Goal: Information Seeking & Learning: Learn about a topic

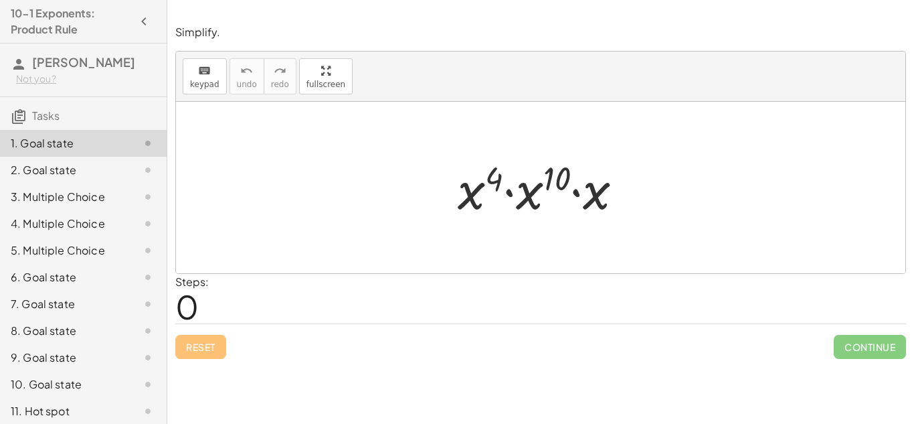
click at [365, 242] on div at bounding box center [540, 187] width 729 height 171
click at [513, 197] on div at bounding box center [545, 187] width 189 height 69
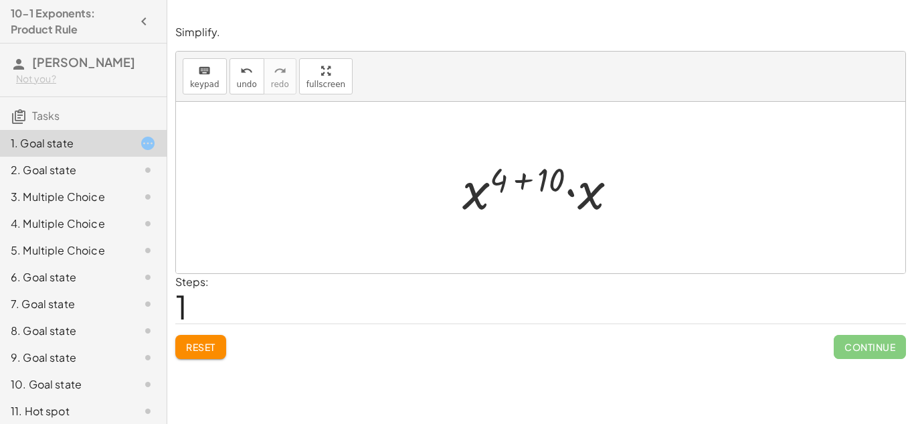
click at [512, 183] on div at bounding box center [545, 187] width 179 height 69
click at [608, 175] on div at bounding box center [545, 187] width 179 height 69
click at [608, 177] on div at bounding box center [546, 188] width 180 height 66
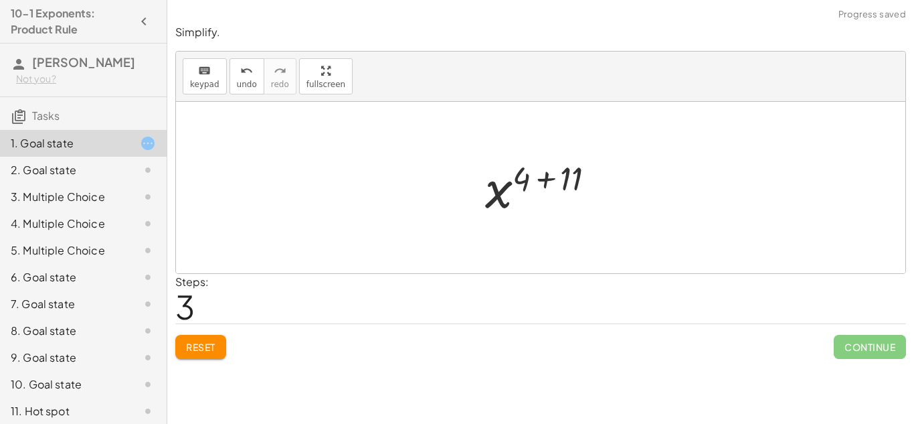
click at [608, 177] on div at bounding box center [545, 188] width 135 height 66
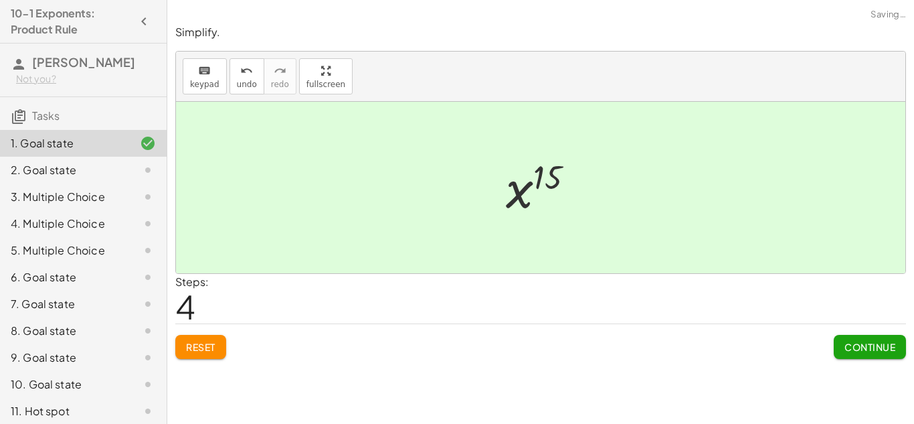
click at [608, 177] on div at bounding box center [540, 187] width 729 height 171
click at [855, 349] on span "Continue" at bounding box center [870, 347] width 51 height 12
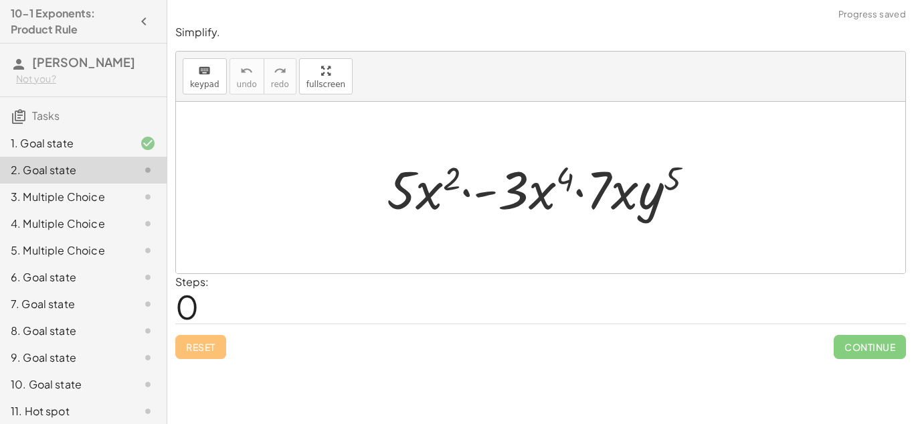
click at [768, 271] on div at bounding box center [540, 187] width 729 height 171
click at [704, 213] on div at bounding box center [545, 187] width 331 height 69
click at [412, 183] on div at bounding box center [545, 187] width 331 height 69
click at [480, 196] on div at bounding box center [545, 187] width 331 height 69
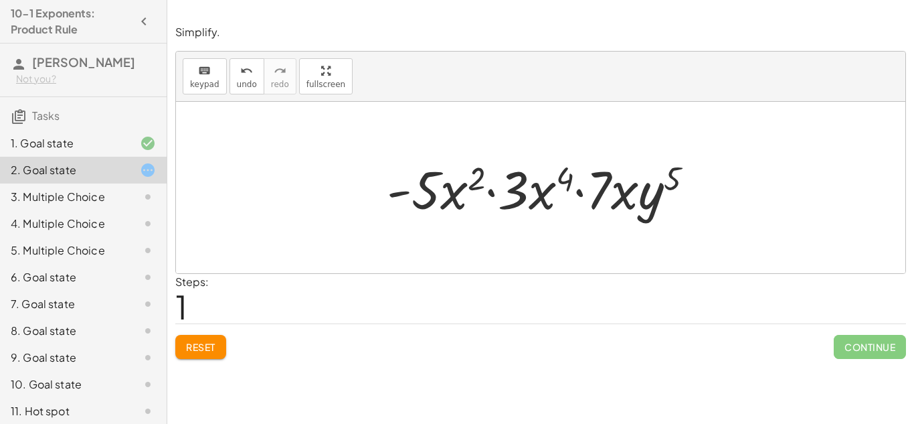
click at [491, 189] on div at bounding box center [545, 187] width 331 height 69
click at [626, 185] on div at bounding box center [545, 187] width 331 height 69
click at [602, 189] on div at bounding box center [545, 187] width 331 height 69
click at [583, 194] on div at bounding box center [545, 187] width 331 height 69
click at [567, 175] on div at bounding box center [545, 187] width 331 height 69
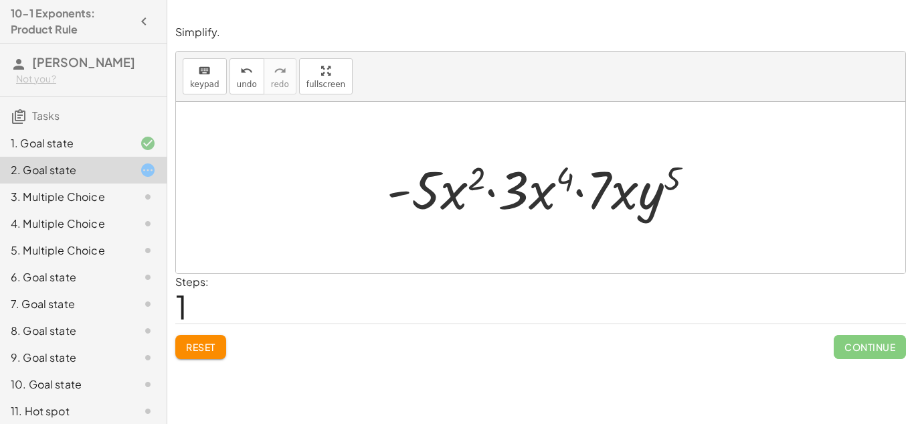
click at [473, 173] on div at bounding box center [545, 187] width 331 height 69
click at [678, 170] on div at bounding box center [545, 187] width 331 height 69
click at [443, 199] on div at bounding box center [545, 187] width 331 height 69
click at [543, 199] on div at bounding box center [545, 187] width 331 height 69
click at [634, 197] on div at bounding box center [545, 187] width 331 height 69
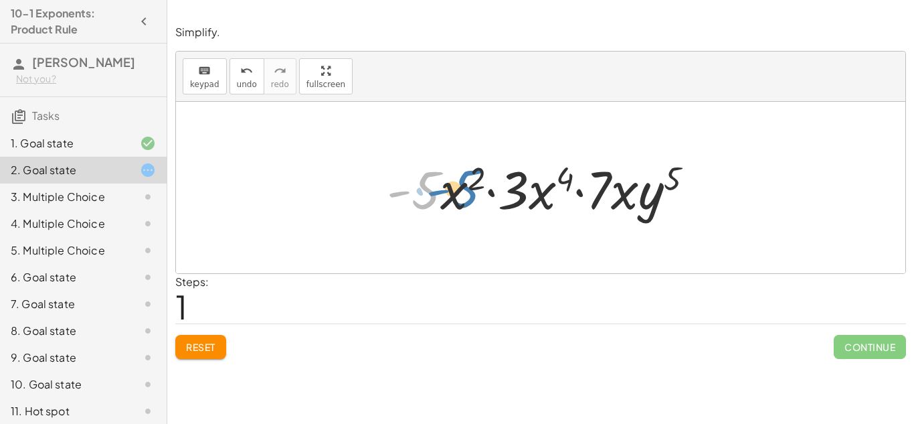
drag, startPoint x: 436, startPoint y: 189, endPoint x: 472, endPoint y: 187, distance: 36.9
click at [472, 187] on div at bounding box center [545, 187] width 331 height 69
drag, startPoint x: 572, startPoint y: 179, endPoint x: 472, endPoint y: 182, distance: 99.8
click at [472, 182] on div at bounding box center [545, 187] width 331 height 69
click at [497, 192] on div at bounding box center [545, 187] width 331 height 69
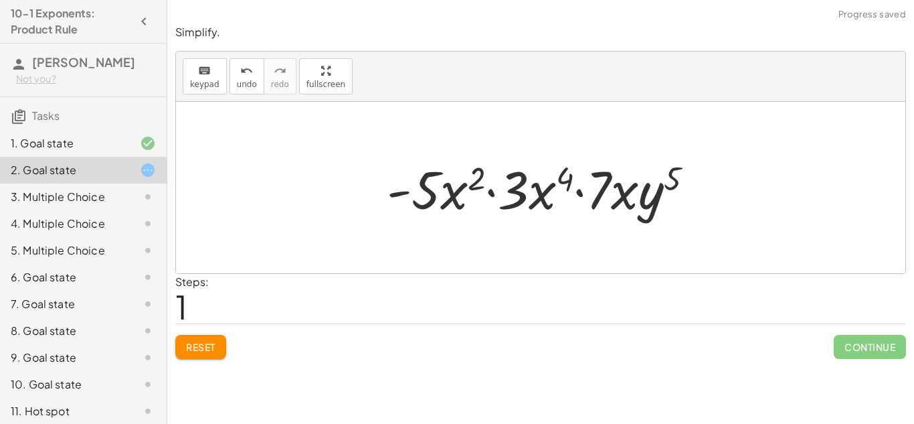
click at [582, 194] on div at bounding box center [545, 187] width 331 height 69
click at [397, 196] on div at bounding box center [545, 187] width 331 height 69
click at [435, 194] on div at bounding box center [545, 187] width 331 height 69
click at [509, 177] on div at bounding box center [545, 187] width 331 height 69
click at [616, 197] on div at bounding box center [545, 187] width 331 height 69
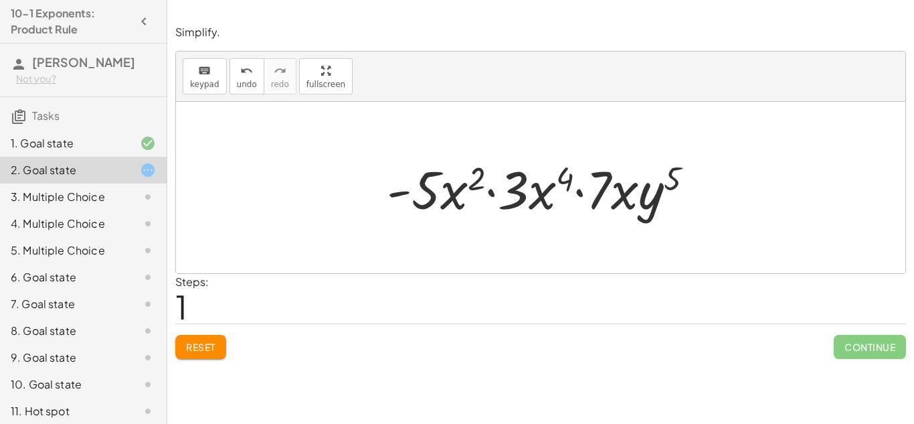
click at [649, 209] on div at bounding box center [545, 187] width 331 height 69
drag, startPoint x: 431, startPoint y: 190, endPoint x: 524, endPoint y: 193, distance: 93.1
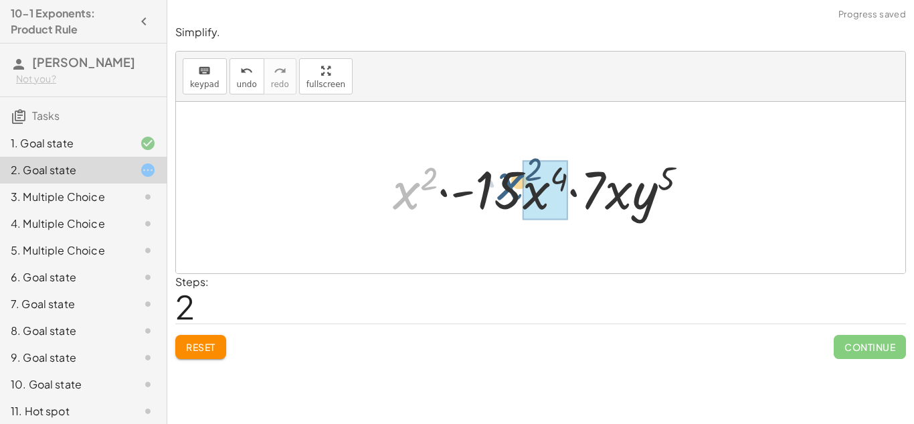
drag, startPoint x: 409, startPoint y: 193, endPoint x: 525, endPoint y: 185, distance: 116.0
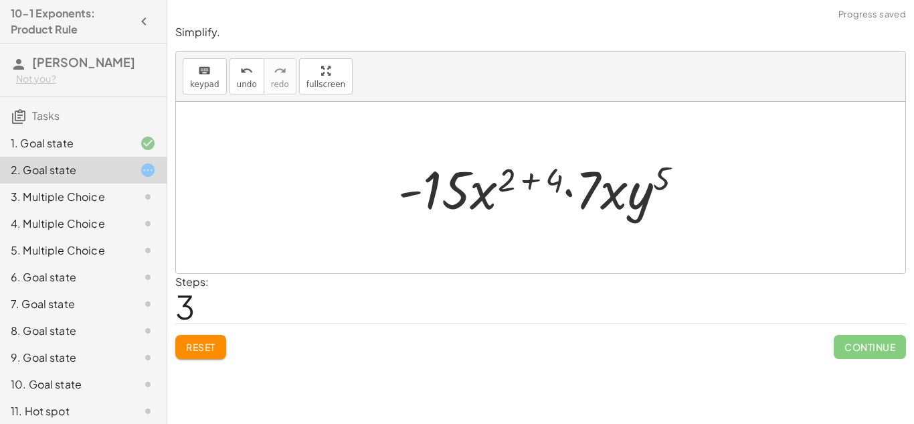
click at [525, 185] on div at bounding box center [545, 187] width 308 height 69
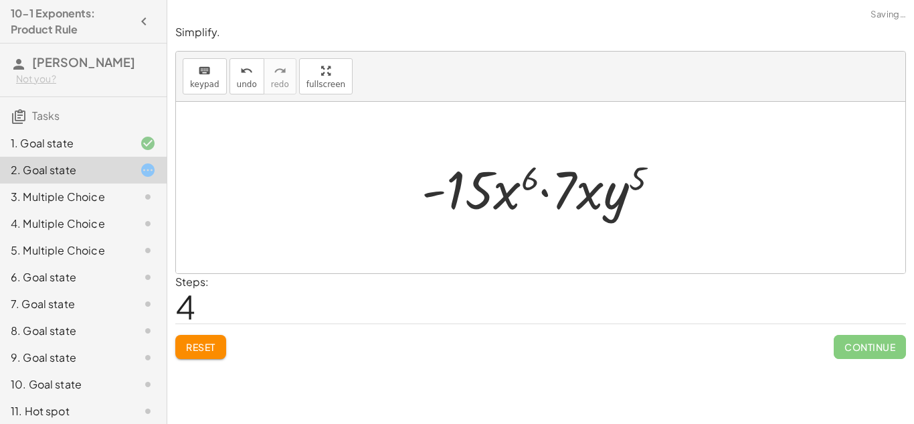
click at [519, 182] on div at bounding box center [545, 187] width 261 height 69
click at [559, 195] on div at bounding box center [545, 187] width 261 height 69
drag, startPoint x: 584, startPoint y: 191, endPoint x: 485, endPoint y: 189, distance: 98.4
click at [485, 189] on div at bounding box center [545, 187] width 261 height 69
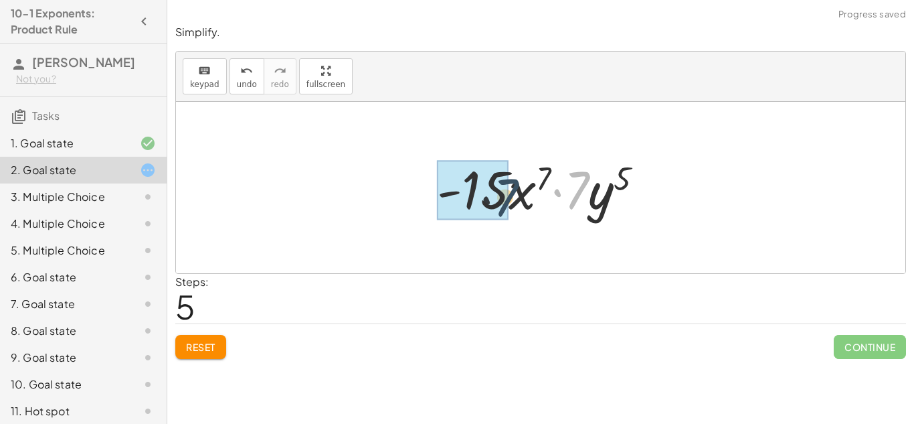
drag, startPoint x: 569, startPoint y: 199, endPoint x: 474, endPoint y: 203, distance: 95.8
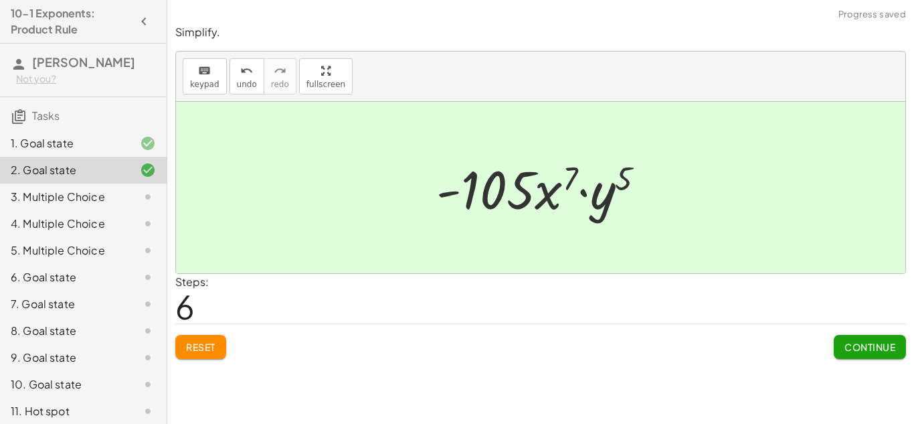
click at [867, 351] on span "Continue" at bounding box center [870, 347] width 51 height 12
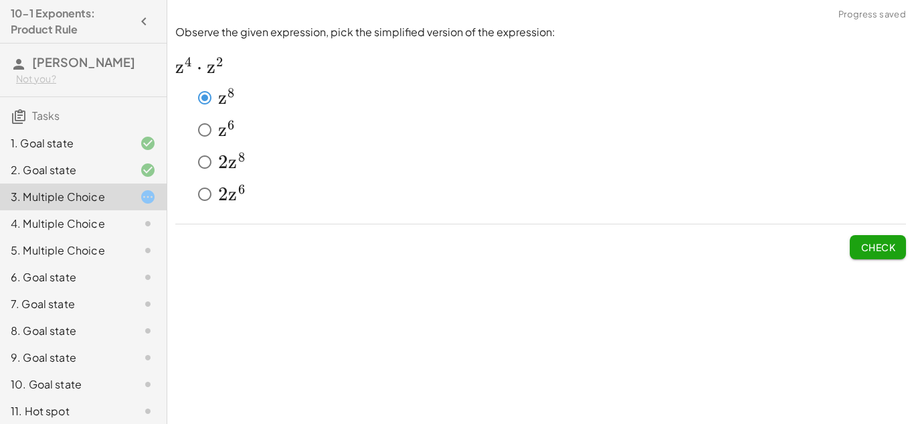
click at [895, 256] on button "Check" at bounding box center [878, 247] width 56 height 24
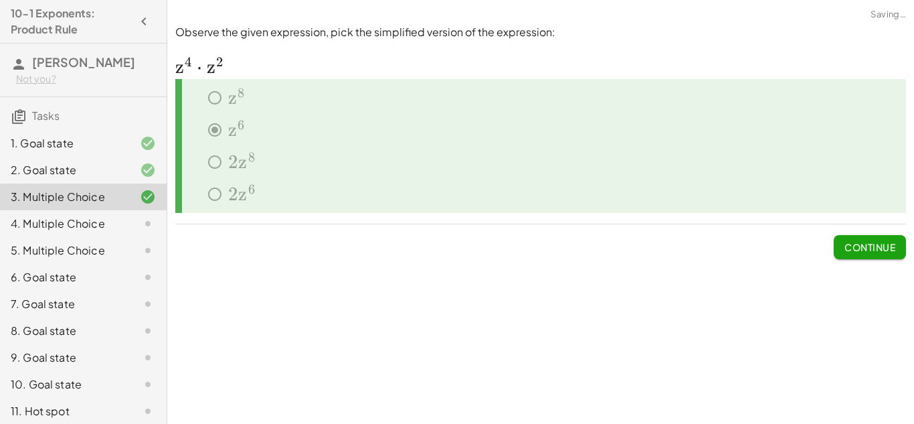
click at [886, 251] on span "Continue" at bounding box center [870, 247] width 51 height 12
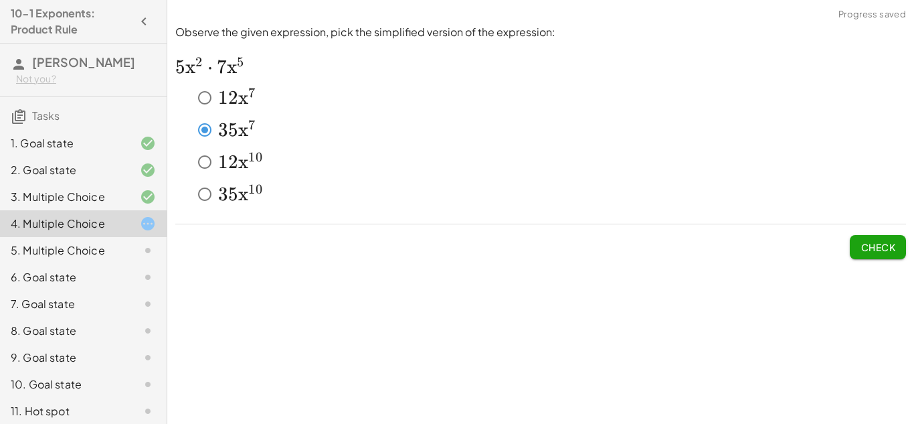
click at [887, 246] on span "Check" at bounding box center [878, 247] width 35 height 12
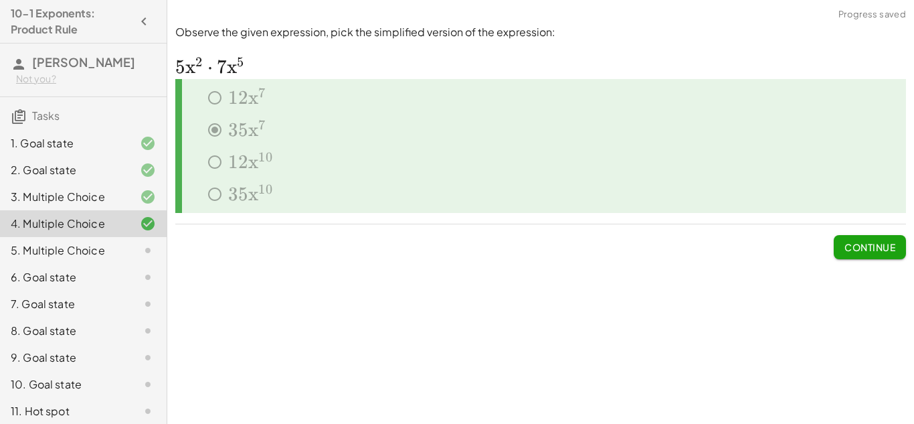
click at [887, 246] on span "Continue" at bounding box center [870, 247] width 51 height 12
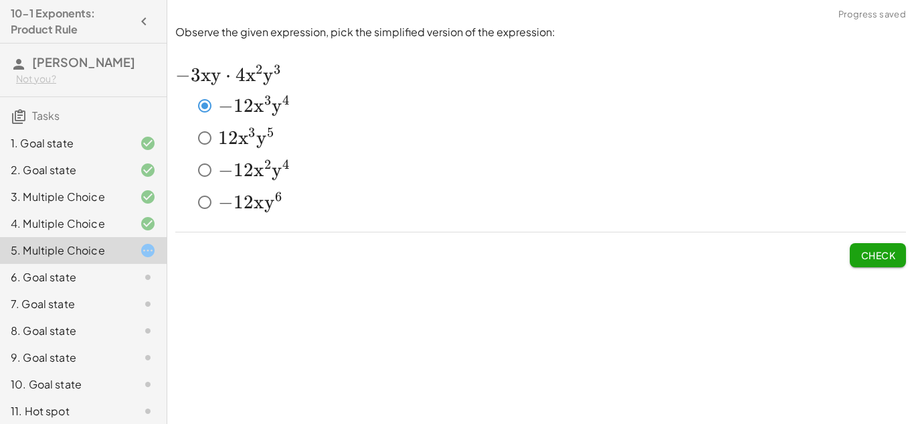
click at [868, 259] on span "Check" at bounding box center [878, 255] width 35 height 12
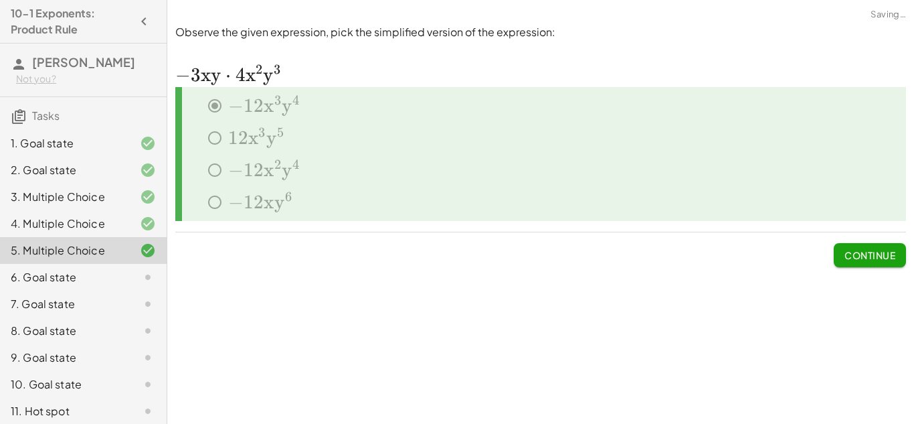
click at [868, 259] on span "Continue" at bounding box center [870, 255] width 51 height 12
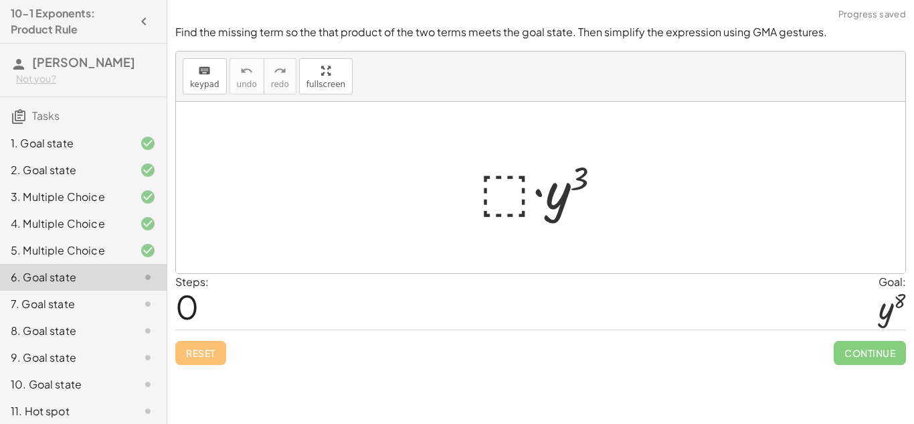
click at [511, 195] on div at bounding box center [545, 187] width 147 height 69
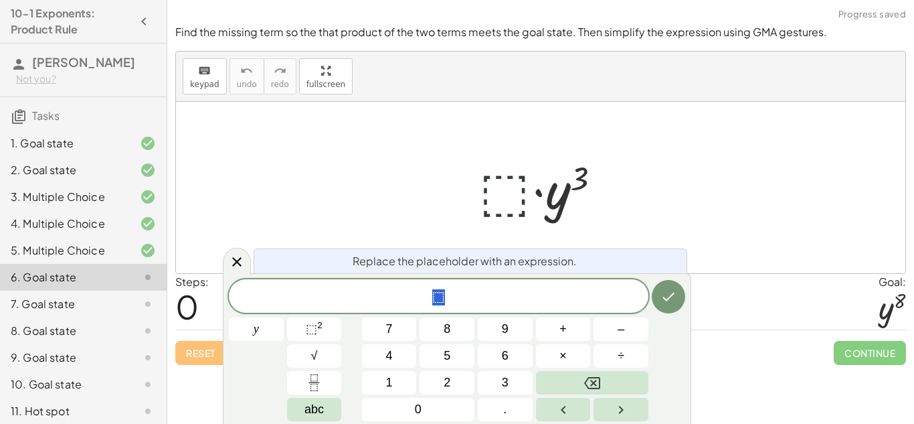
scroll to position [1, 0]
click at [486, 183] on div at bounding box center [545, 187] width 147 height 69
click at [232, 261] on icon at bounding box center [237, 262] width 16 height 16
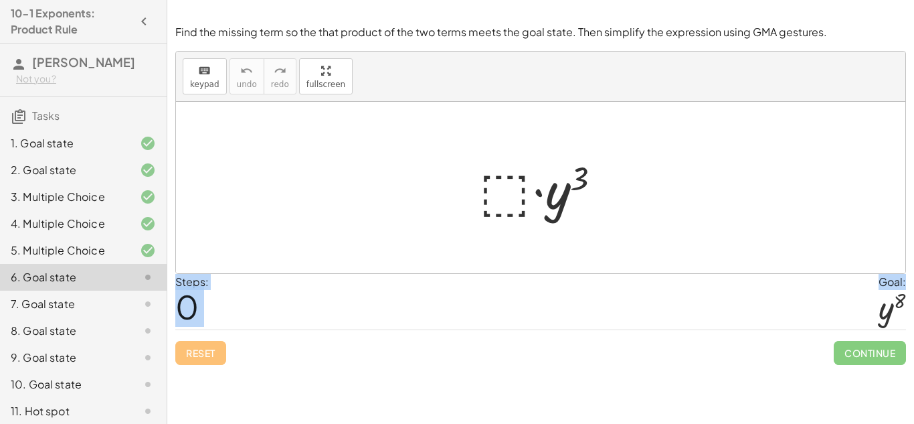
drag, startPoint x: 901, startPoint y: 306, endPoint x: 591, endPoint y: 242, distance: 317.1
click at [0, 0] on div "Find the missing term so the that product of the two terms meets the goal state…" at bounding box center [0, 0] width 0 height 0
click at [893, 303] on div at bounding box center [892, 307] width 27 height 35
click at [503, 208] on div at bounding box center [545, 187] width 147 height 69
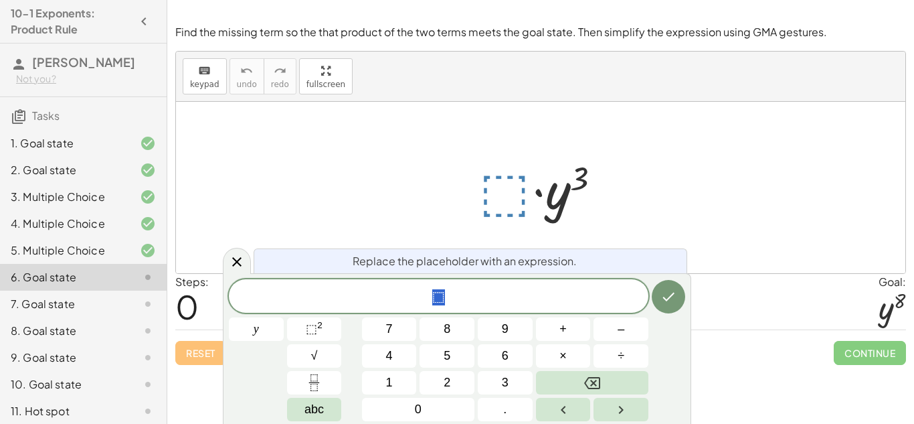
scroll to position [2, 0]
click at [311, 336] on span "⬚ 2" at bounding box center [314, 329] width 17 height 18
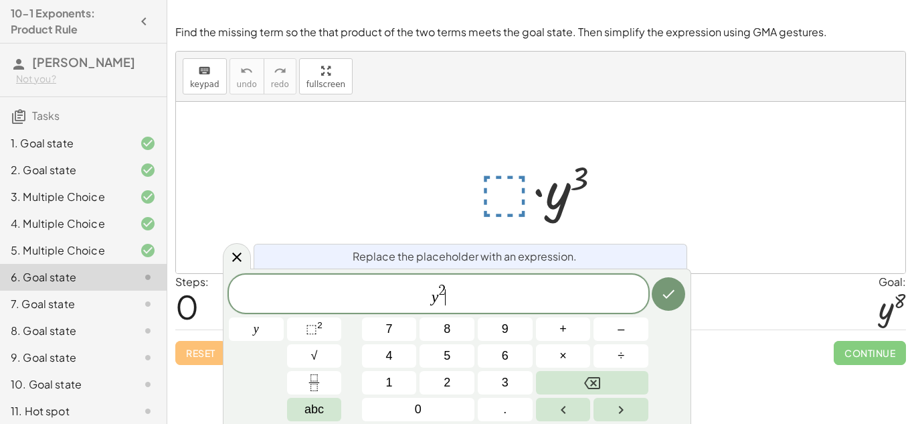
click at [445, 286] on span "2" at bounding box center [441, 291] width 7 height 15
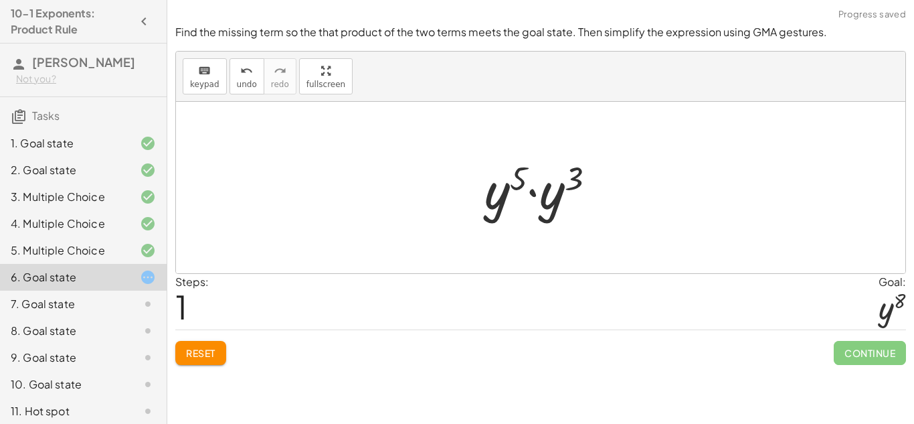
click at [517, 184] on div at bounding box center [545, 187] width 135 height 69
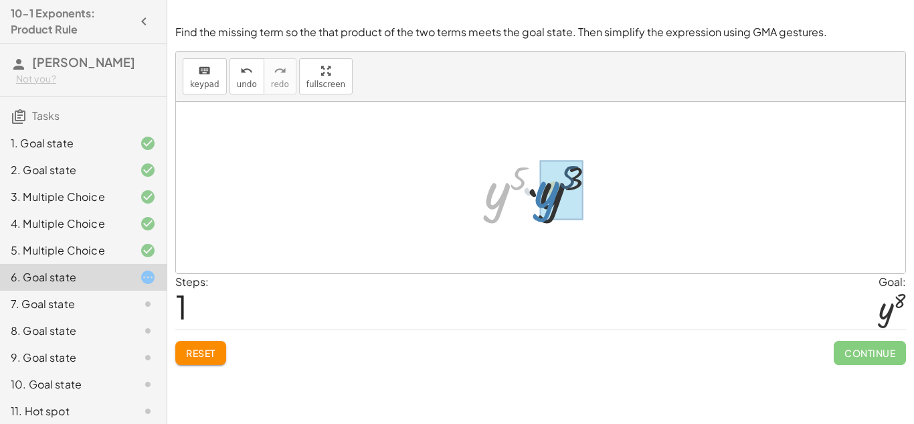
drag, startPoint x: 505, startPoint y: 193, endPoint x: 559, endPoint y: 191, distance: 54.9
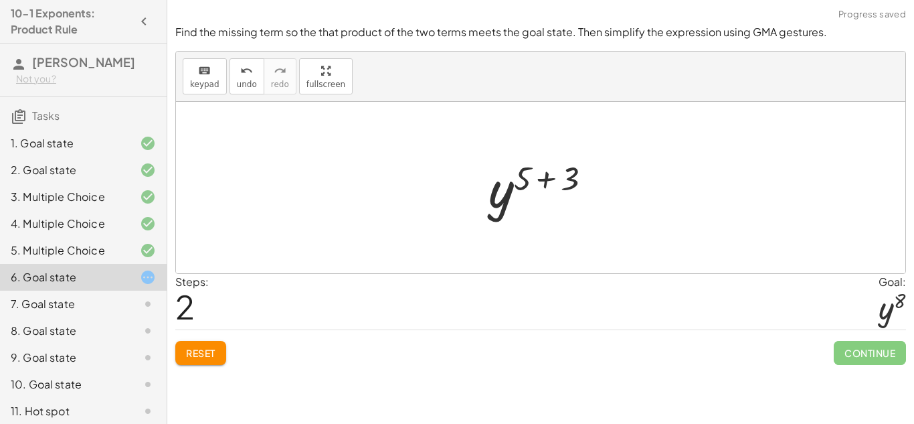
click at [551, 188] on div at bounding box center [546, 188] width 128 height 66
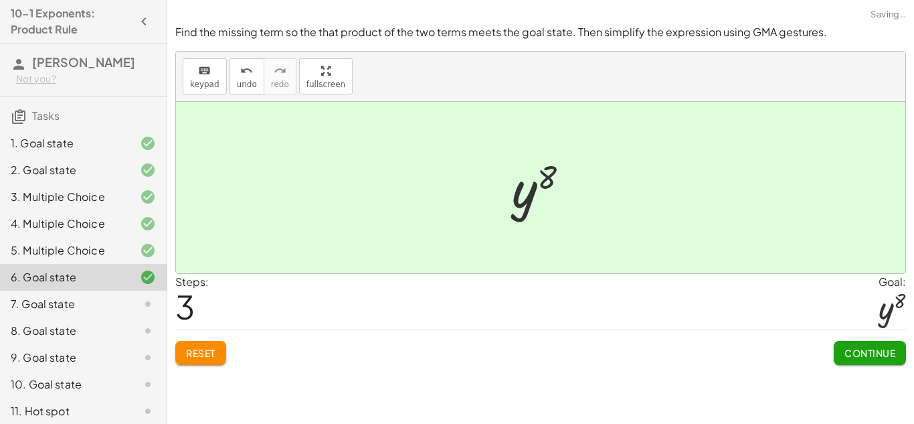
click at [872, 357] on span "Continue" at bounding box center [870, 353] width 51 height 12
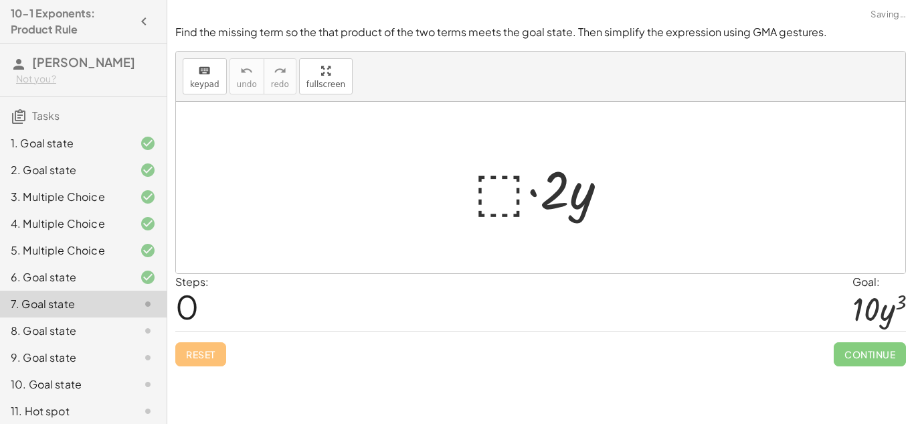
click at [515, 202] on div at bounding box center [545, 187] width 157 height 69
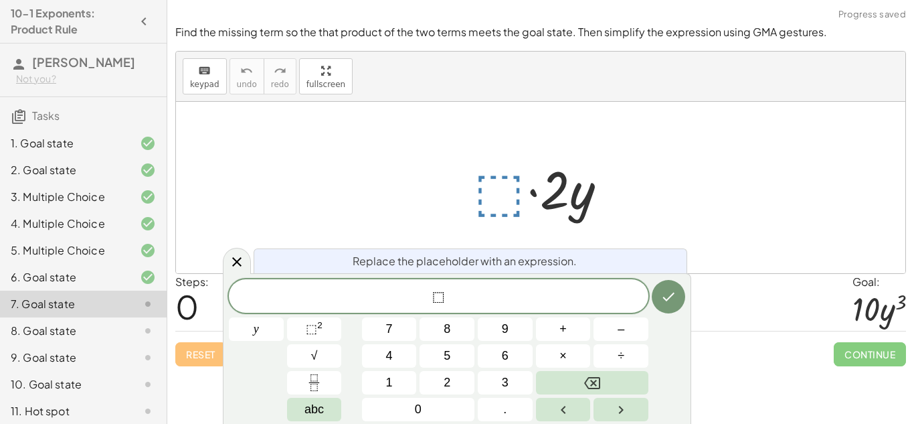
click at [437, 297] on span "⬚" at bounding box center [438, 297] width 13 height 16
click at [312, 336] on span "⬚ 2" at bounding box center [314, 329] width 17 height 18
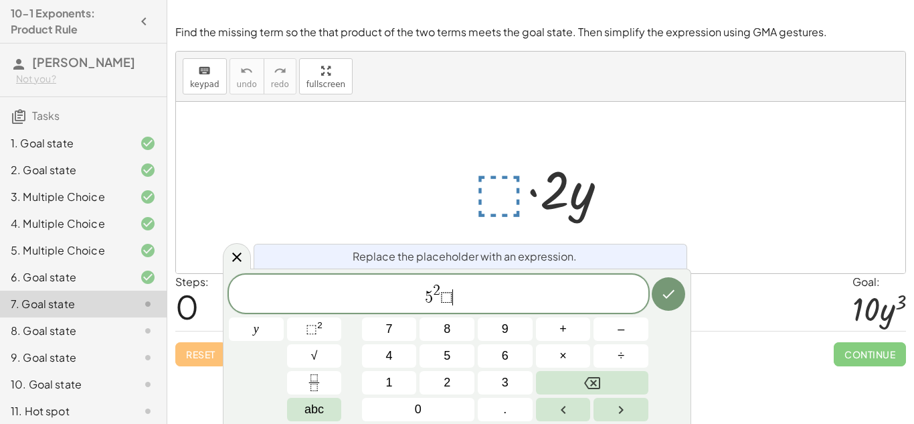
click at [466, 295] on span "5 2 ⬚ ​" at bounding box center [439, 294] width 420 height 24
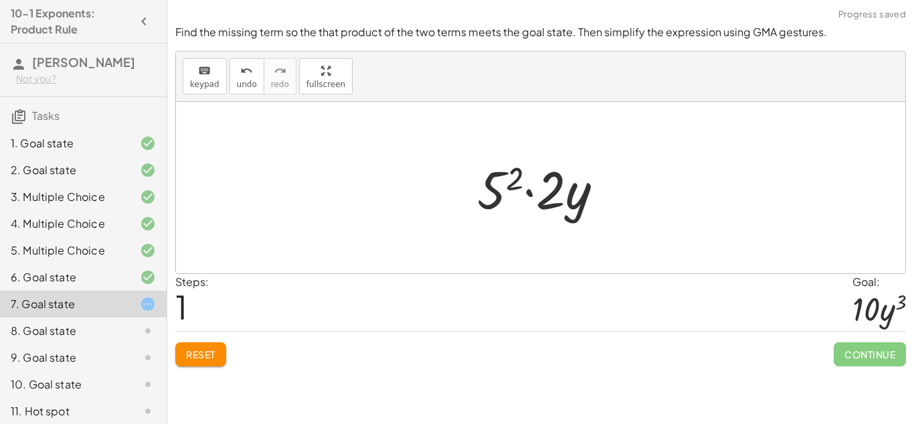
click at [506, 184] on div at bounding box center [545, 187] width 151 height 69
click at [506, 184] on div at bounding box center [545, 187] width 162 height 69
click at [537, 195] on div at bounding box center [545, 187] width 162 height 69
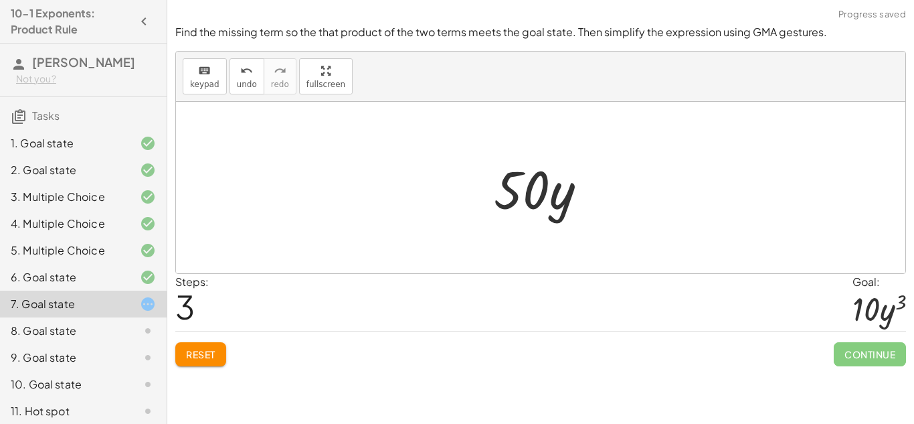
click at [556, 198] on div at bounding box center [545, 187] width 117 height 69
click at [565, 206] on div at bounding box center [545, 187] width 117 height 69
click at [569, 206] on div at bounding box center [545, 187] width 117 height 69
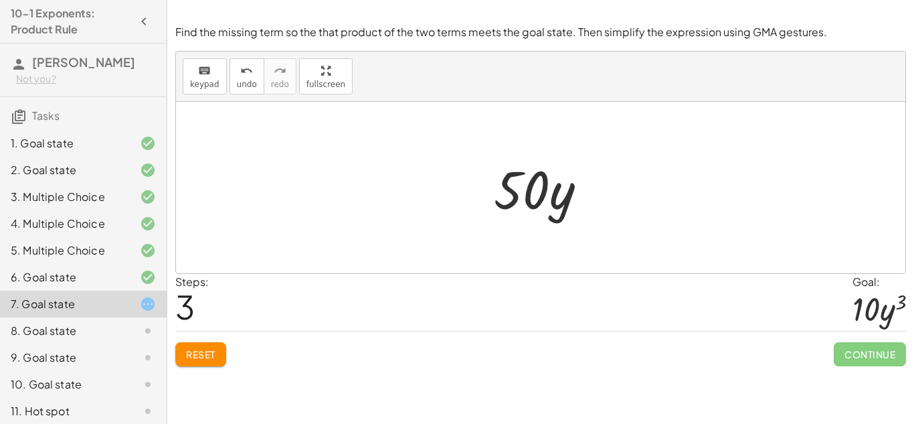
click at [569, 206] on div at bounding box center [545, 187] width 117 height 69
click at [571, 208] on div at bounding box center [545, 187] width 117 height 69
drag, startPoint x: 571, startPoint y: 208, endPoint x: 489, endPoint y: 199, distance: 82.1
click at [489, 199] on div at bounding box center [545, 187] width 117 height 69
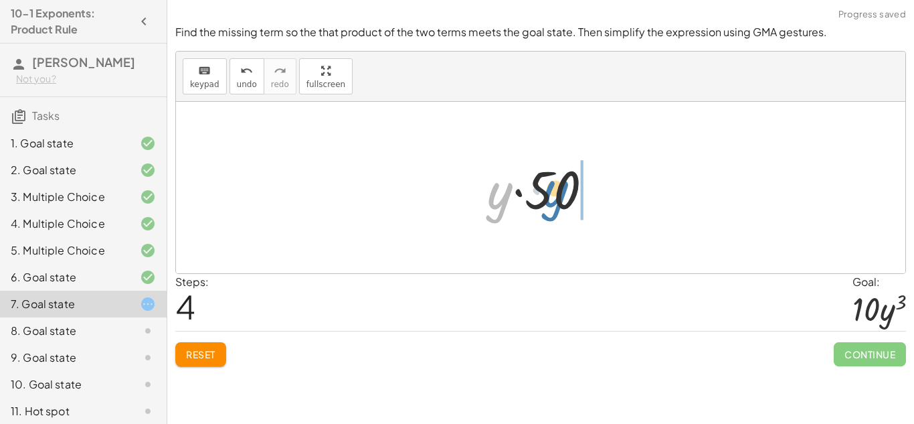
drag, startPoint x: 499, startPoint y: 201, endPoint x: 555, endPoint y: 199, distance: 56.9
click at [555, 199] on div at bounding box center [545, 187] width 130 height 69
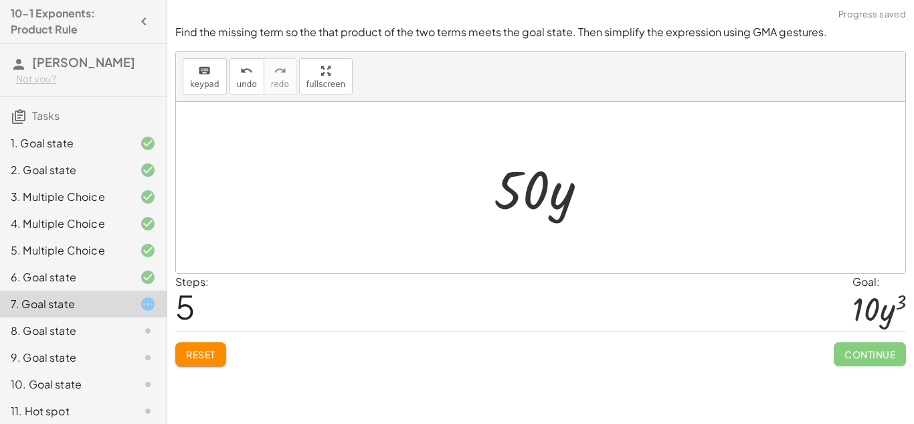
click at [555, 199] on div at bounding box center [545, 187] width 117 height 69
click at [199, 80] on span "keypad" at bounding box center [204, 84] width 29 height 9
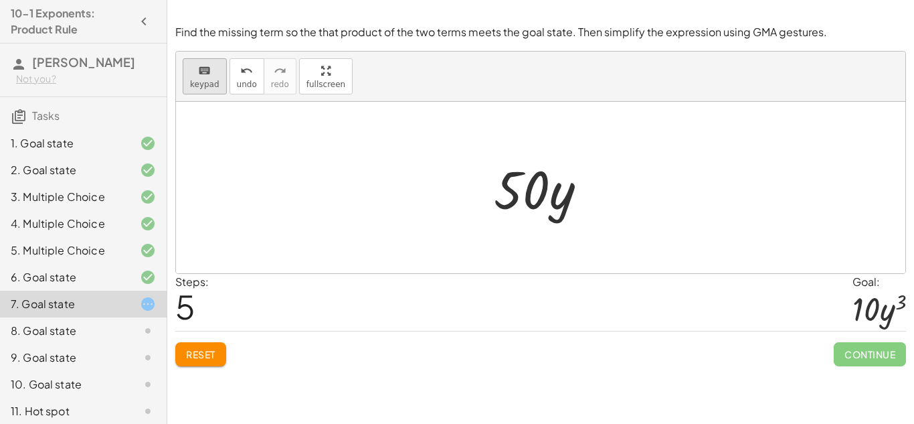
click at [194, 69] on div "keyboard" at bounding box center [204, 70] width 29 height 16
drag, startPoint x: 194, startPoint y: 69, endPoint x: 256, endPoint y: 108, distance: 73.7
click at [256, 108] on div "keyboard keypad undo undo redo redo fullscreen Edit expressions · ⬚ · 2 · y · 5…" at bounding box center [540, 162] width 729 height 221
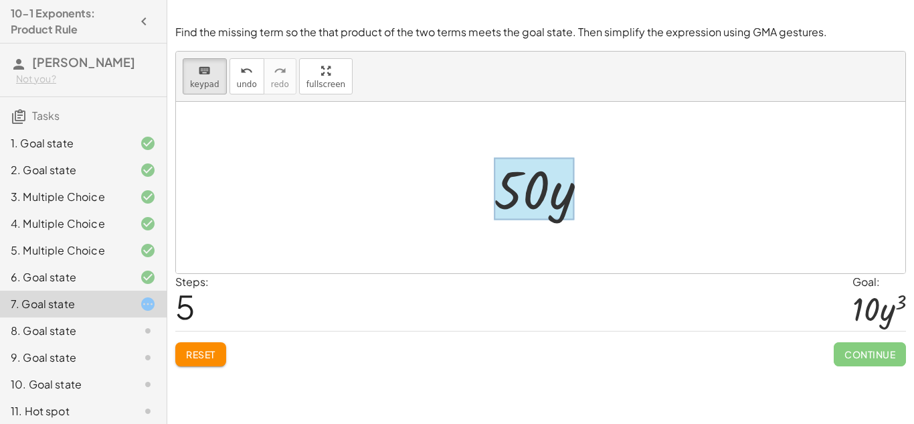
click at [557, 209] on div at bounding box center [534, 189] width 80 height 62
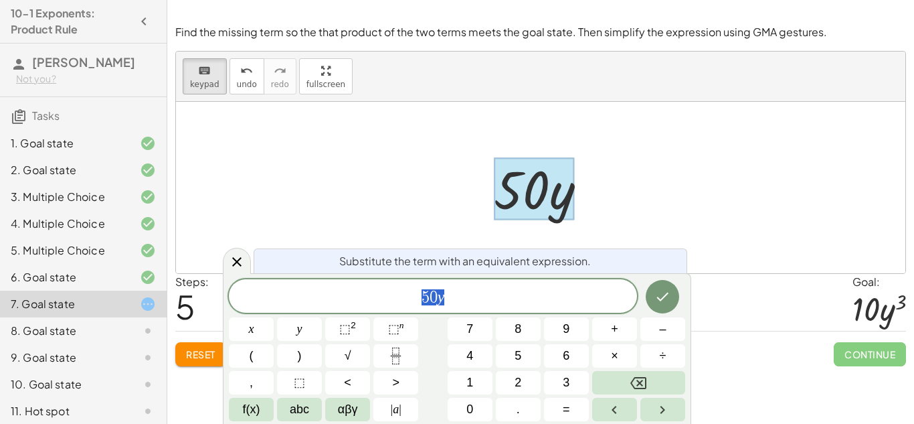
scroll to position [4, 0]
click at [194, 351] on span "Reset" at bounding box center [200, 354] width 29 height 12
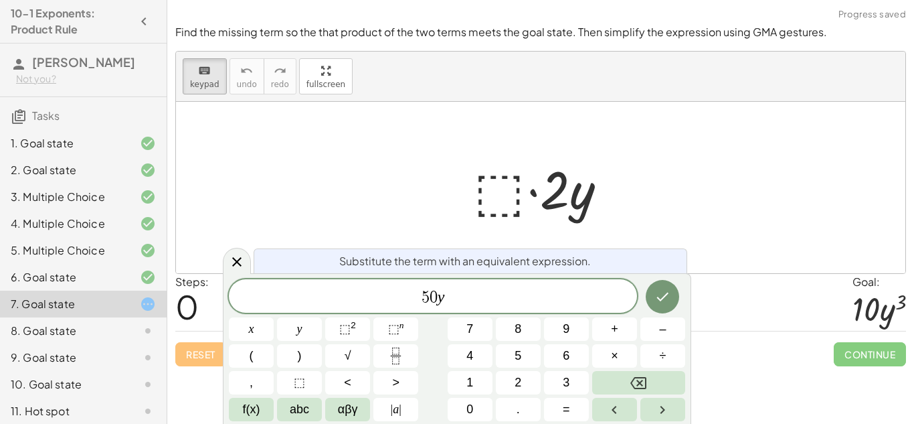
click at [501, 183] on div at bounding box center [545, 187] width 157 height 69
click at [493, 293] on span "5 0 y" at bounding box center [433, 297] width 408 height 19
click at [347, 337] on span "⬚ 2" at bounding box center [347, 329] width 17 height 18
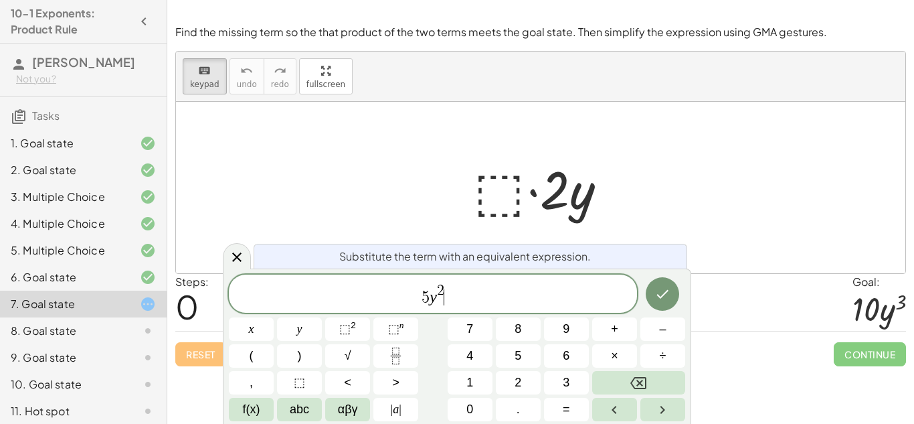
click at [445, 287] on span "5 y 2 ​" at bounding box center [433, 294] width 408 height 24
click at [664, 295] on icon "Done" at bounding box center [662, 294] width 16 height 16
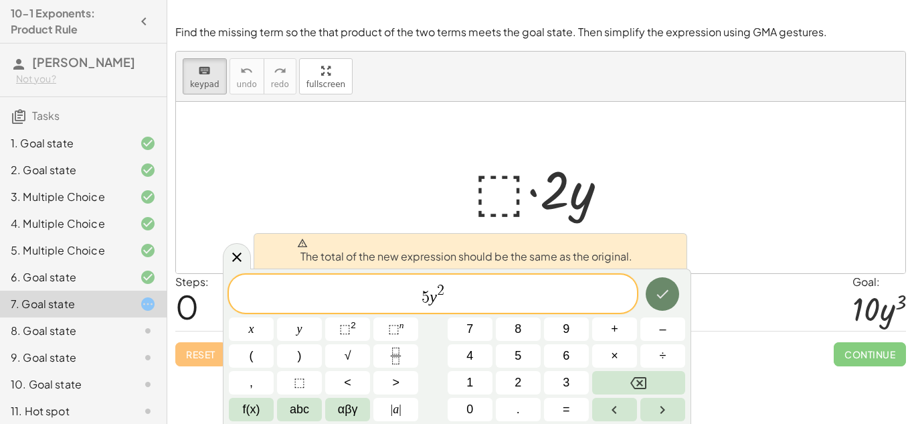
click at [664, 295] on icon "Done" at bounding box center [662, 294] width 16 height 16
click at [529, 288] on span "5 y 2 ​" at bounding box center [433, 294] width 408 height 24
click at [274, 317] on div at bounding box center [251, 328] width 45 height 23
click at [662, 293] on icon "Done" at bounding box center [662, 294] width 16 height 16
click at [236, 260] on icon at bounding box center [237, 257] width 16 height 16
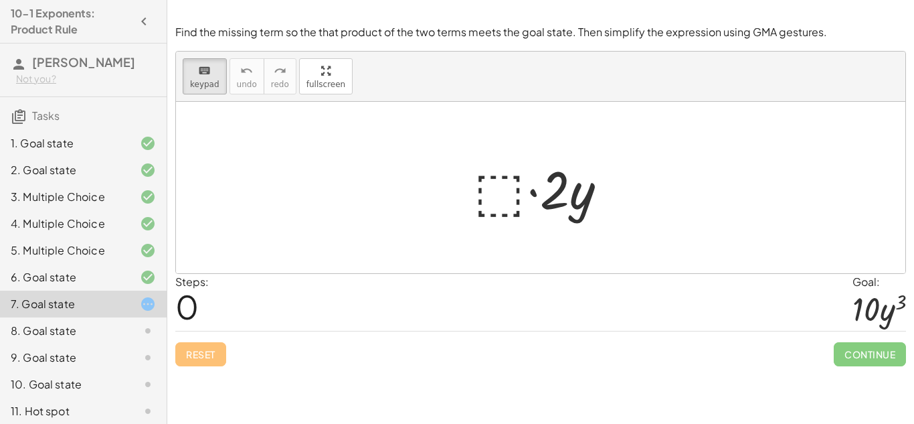
click at [492, 201] on div at bounding box center [545, 187] width 157 height 69
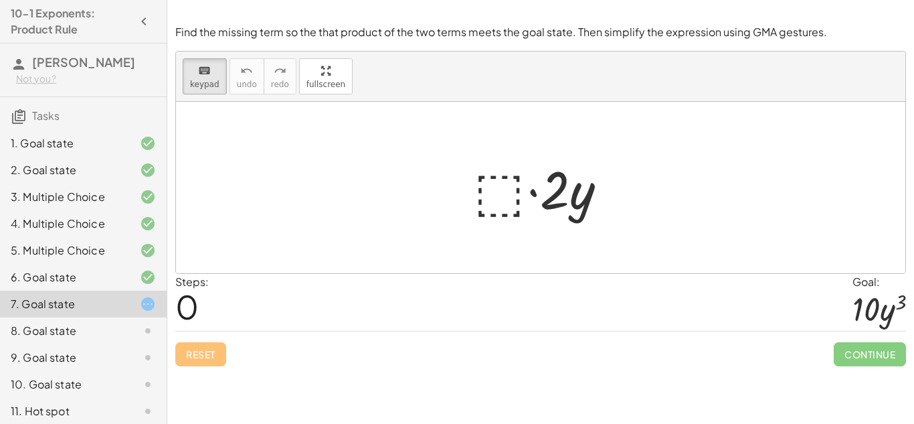
click at [494, 187] on div at bounding box center [545, 187] width 157 height 69
click at [559, 201] on div at bounding box center [548, 191] width 42 height 60
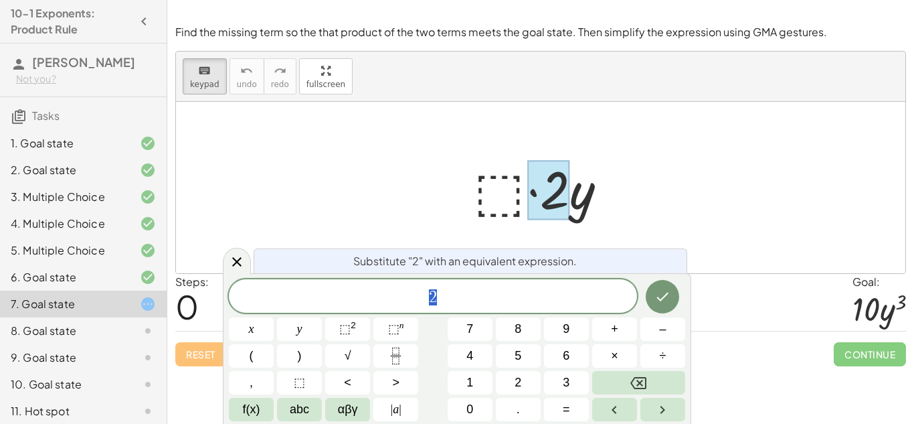
scroll to position [7, 0]
click at [506, 300] on span "2" at bounding box center [433, 297] width 408 height 19
click at [505, 300] on span "2 ​" at bounding box center [433, 297] width 408 height 19
click at [500, 177] on div at bounding box center [545, 187] width 157 height 69
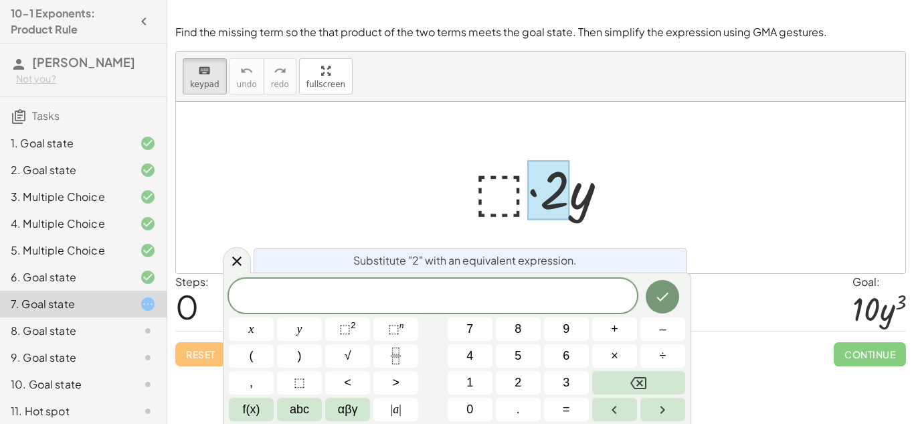
click at [500, 177] on div at bounding box center [545, 187] width 157 height 69
click at [230, 262] on icon at bounding box center [237, 261] width 16 height 16
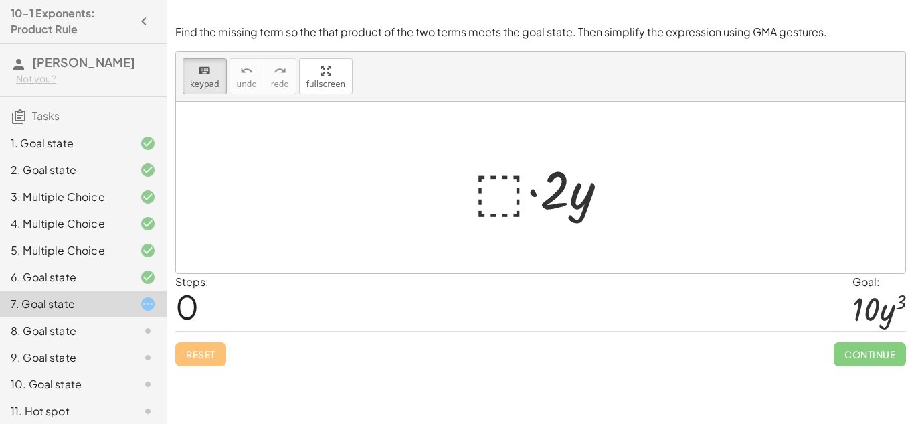
click at [492, 181] on div at bounding box center [545, 187] width 157 height 69
click at [495, 185] on div at bounding box center [545, 187] width 157 height 69
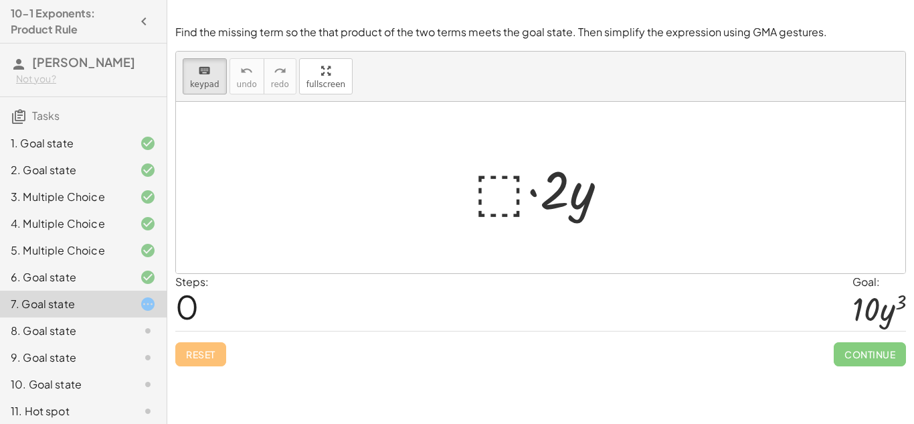
click at [495, 185] on div at bounding box center [545, 187] width 157 height 69
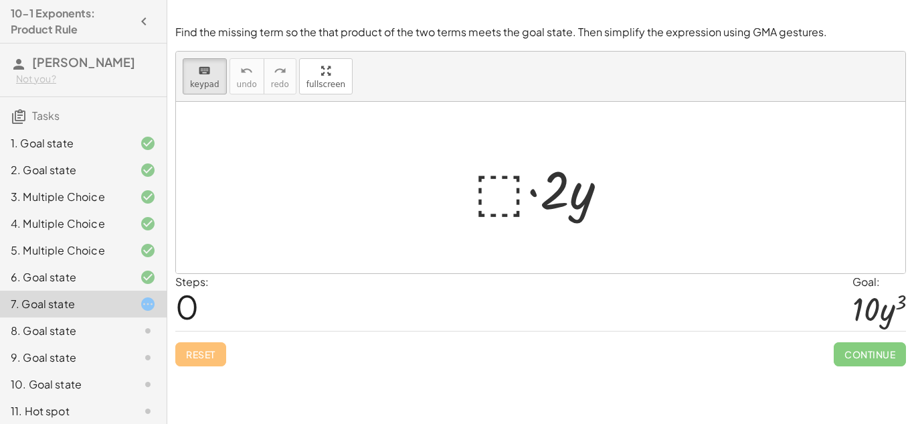
click at [495, 185] on div at bounding box center [545, 187] width 157 height 69
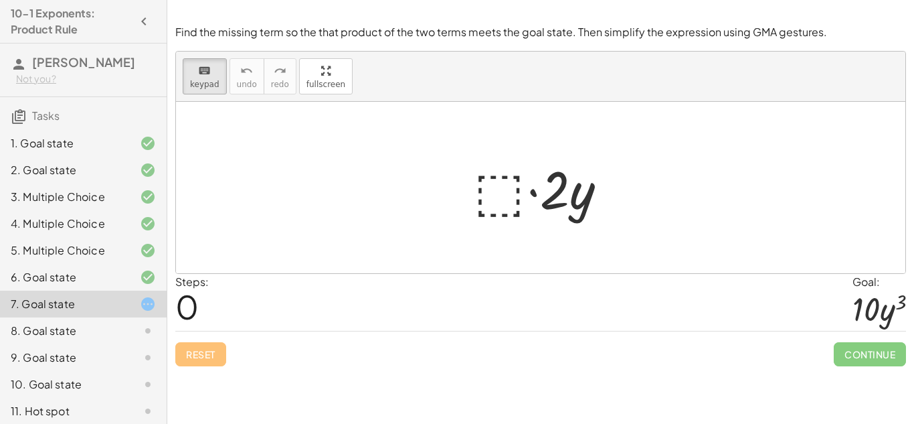
click at [495, 185] on div at bounding box center [545, 187] width 157 height 69
click at [191, 76] on div "keyboard" at bounding box center [204, 70] width 29 height 16
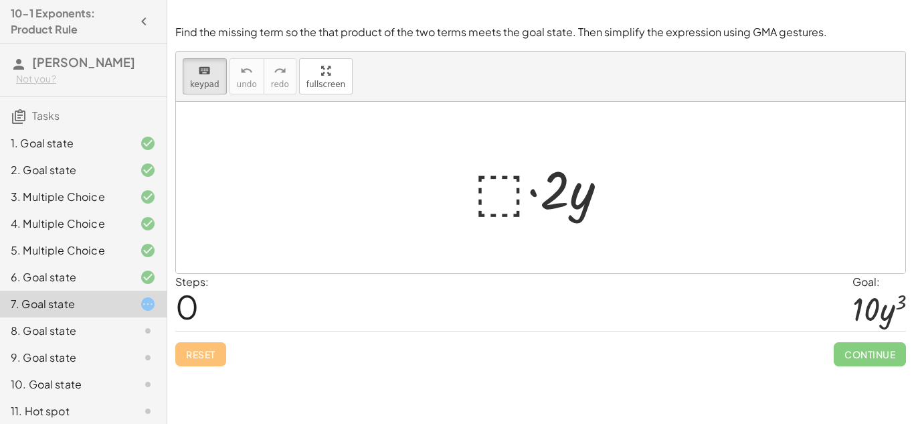
click at [470, 183] on div at bounding box center [545, 187] width 157 height 69
click at [193, 72] on div "keyboard" at bounding box center [204, 70] width 29 height 16
click at [478, 161] on div at bounding box center [545, 187] width 157 height 69
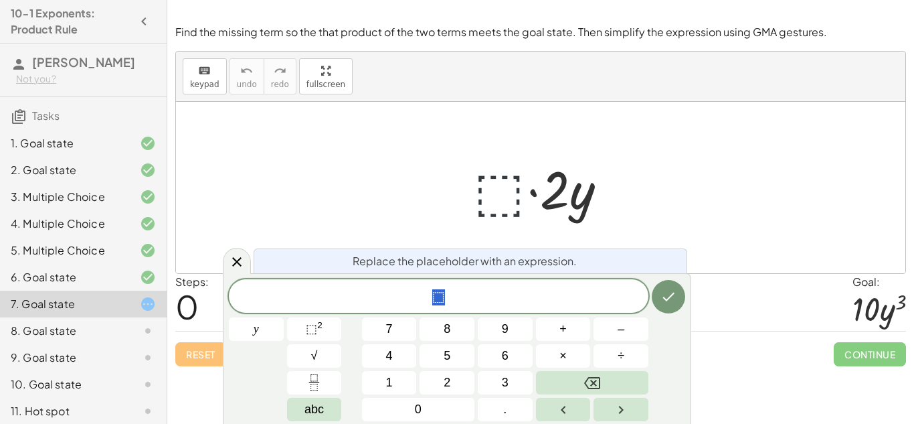
scroll to position [7, 0]
click at [516, 195] on div at bounding box center [545, 187] width 157 height 69
click at [480, 296] on span "⬚" at bounding box center [439, 297] width 420 height 19
click at [323, 319] on button "⬚ 2" at bounding box center [314, 328] width 55 height 23
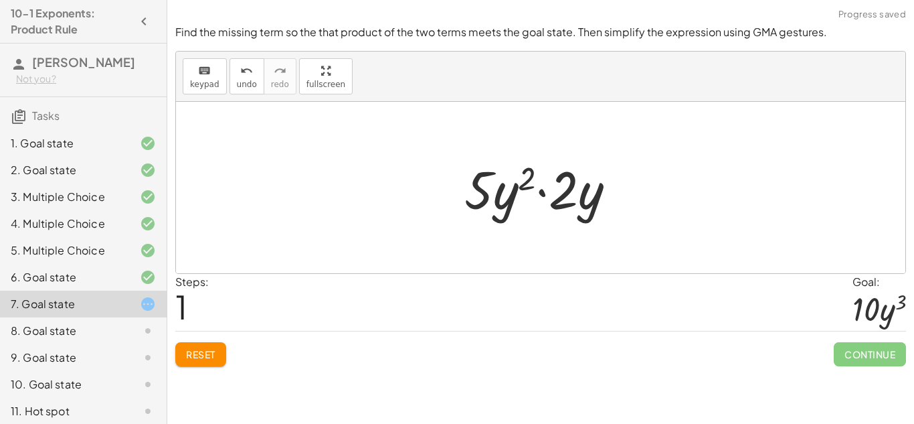
click at [531, 192] on div at bounding box center [545, 187] width 175 height 69
click at [537, 187] on div at bounding box center [545, 187] width 175 height 69
drag, startPoint x: 488, startPoint y: 185, endPoint x: 565, endPoint y: 192, distance: 76.6
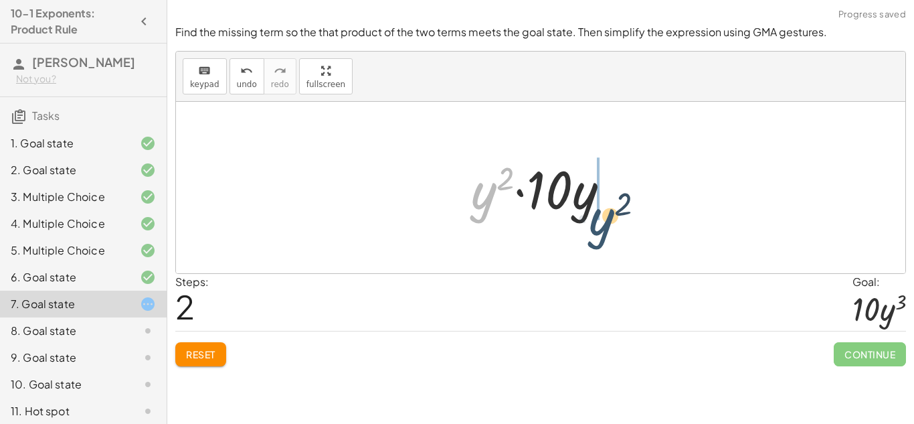
drag, startPoint x: 492, startPoint y: 196, endPoint x: 611, endPoint y: 222, distance: 121.9
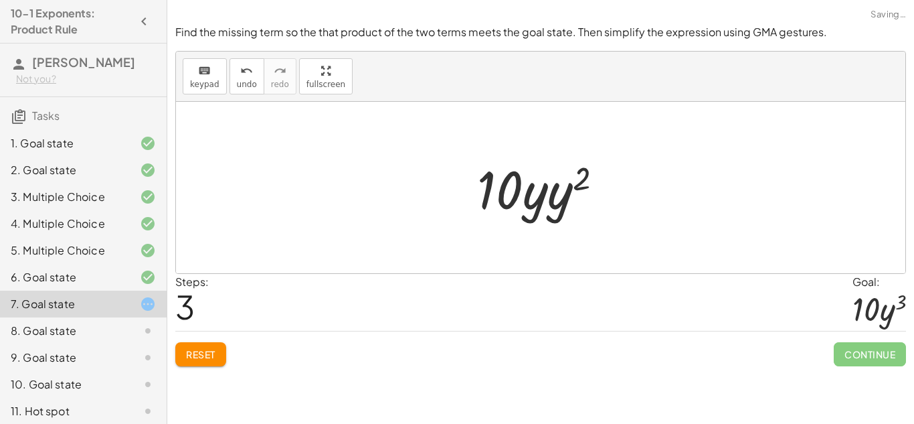
click at [581, 200] on div at bounding box center [545, 187] width 150 height 69
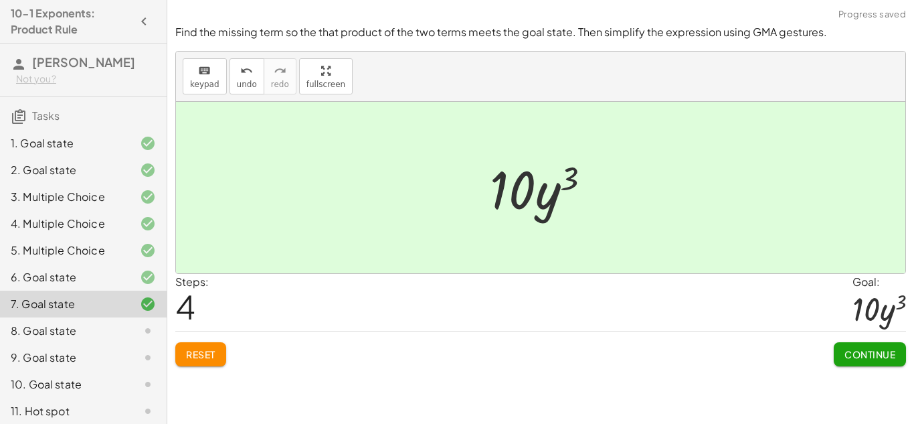
click at [571, 196] on div at bounding box center [546, 187] width 126 height 69
click at [857, 351] on span "Continue" at bounding box center [870, 354] width 51 height 12
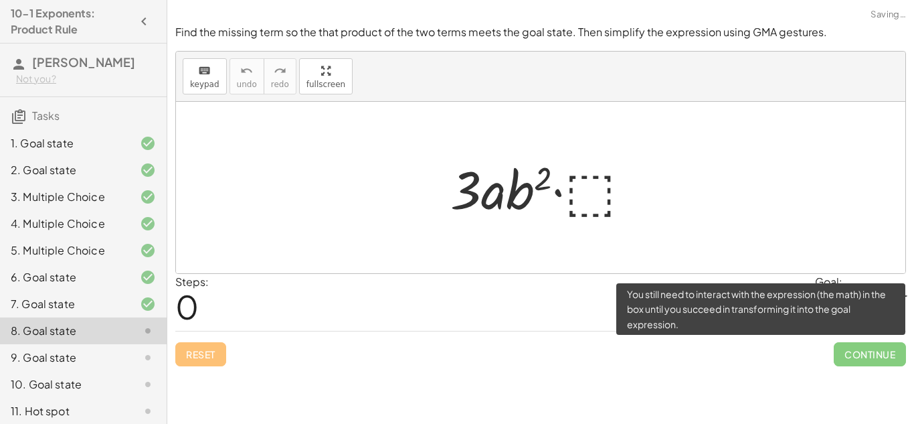
click at [857, 351] on span "Continue" at bounding box center [870, 354] width 72 height 24
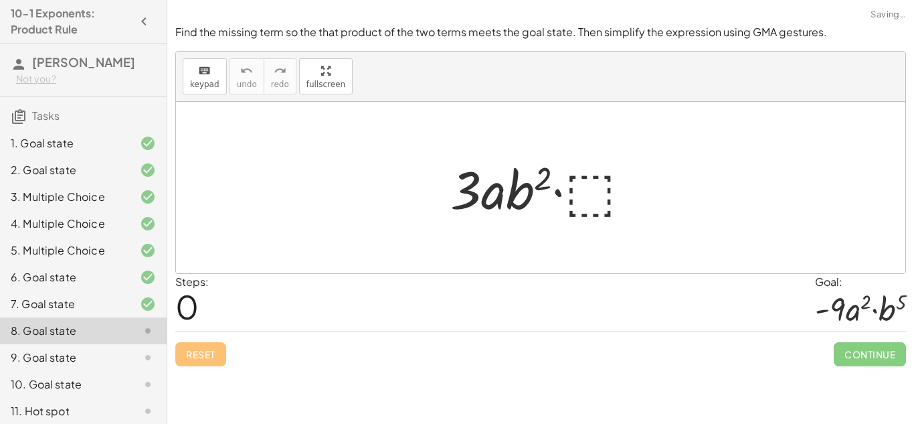
click at [579, 198] on div at bounding box center [546, 187] width 205 height 69
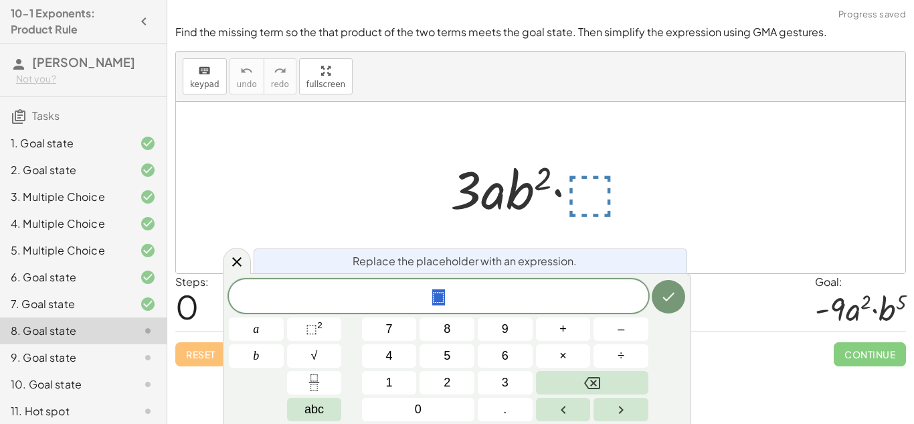
click at [509, 290] on span "⬚" at bounding box center [439, 297] width 420 height 19
click at [312, 326] on span "⬚" at bounding box center [311, 328] width 11 height 13
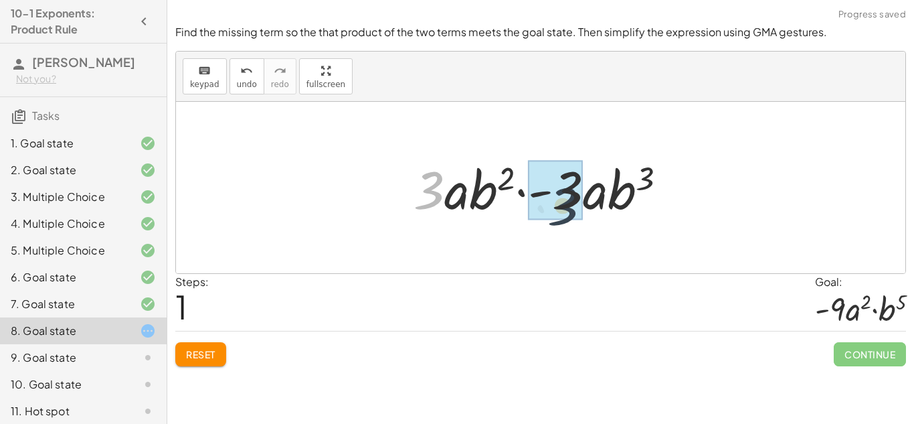
drag, startPoint x: 422, startPoint y: 195, endPoint x: 571, endPoint y: 210, distance: 150.0
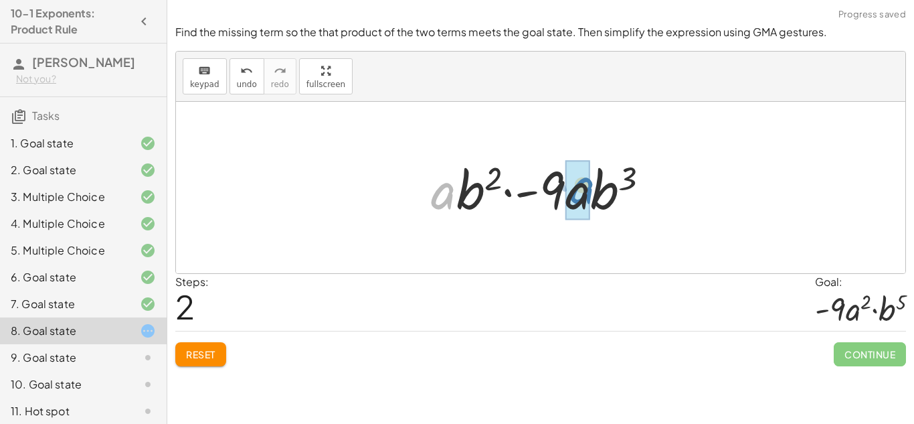
drag, startPoint x: 455, startPoint y: 197, endPoint x: 596, endPoint y: 193, distance: 141.2
click at [596, 193] on div at bounding box center [545, 187] width 243 height 69
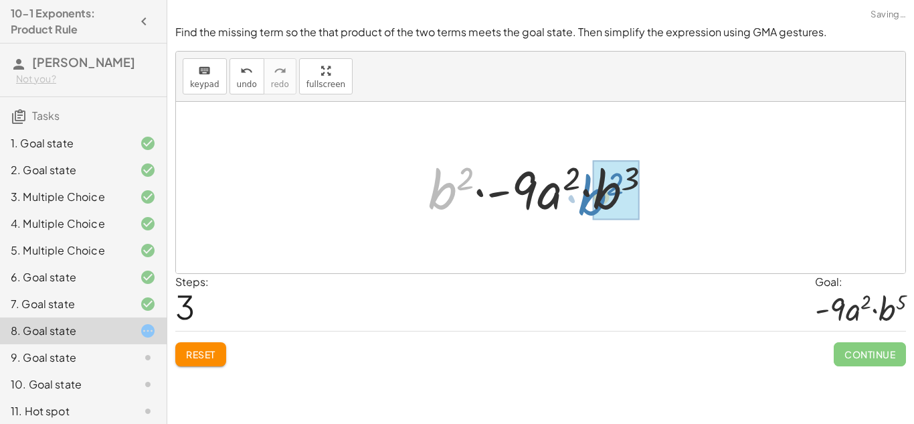
drag, startPoint x: 440, startPoint y: 194, endPoint x: 591, endPoint y: 200, distance: 151.4
click at [591, 200] on div at bounding box center [546, 187] width 248 height 69
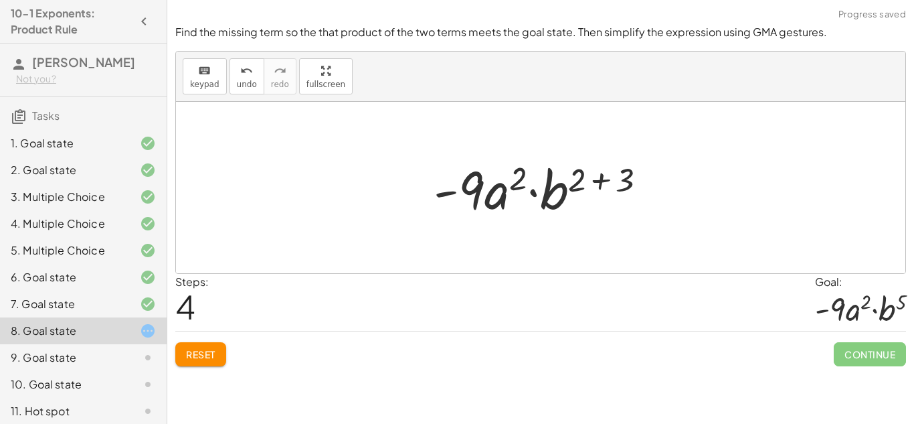
click at [582, 187] on div at bounding box center [545, 187] width 237 height 69
click at [605, 178] on div at bounding box center [545, 187] width 237 height 69
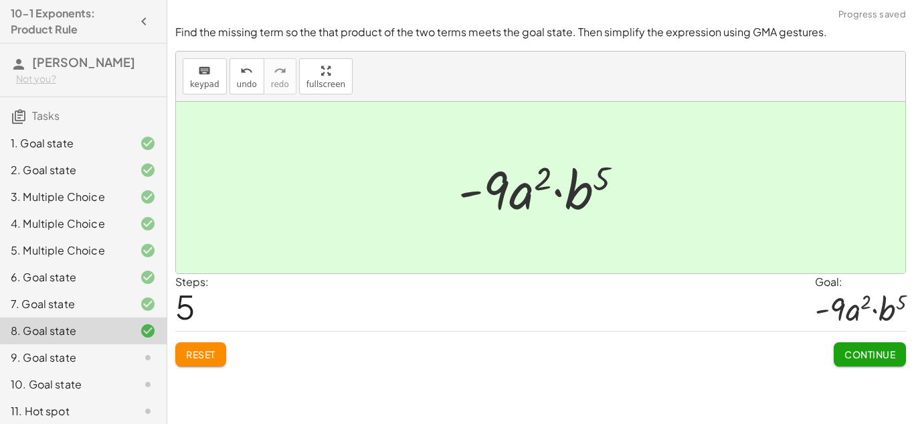
click at [576, 190] on div at bounding box center [546, 187] width 188 height 69
click at [893, 351] on span "Continue" at bounding box center [870, 354] width 51 height 12
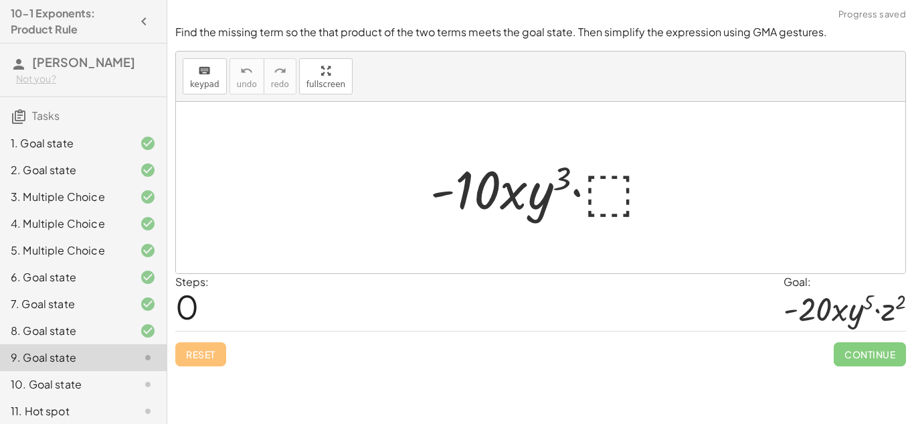
click at [616, 177] on div at bounding box center [546, 187] width 244 height 69
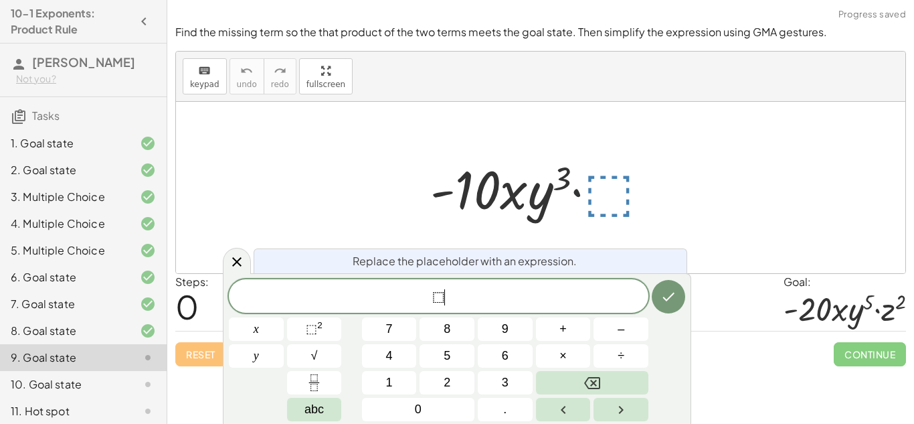
click at [484, 292] on span "⬚ ​" at bounding box center [439, 297] width 420 height 19
click at [482, 299] on span "​" at bounding box center [439, 297] width 420 height 19
click at [327, 335] on button "⬚ 2" at bounding box center [314, 328] width 55 height 23
click at [310, 331] on span "⬚" at bounding box center [311, 328] width 11 height 13
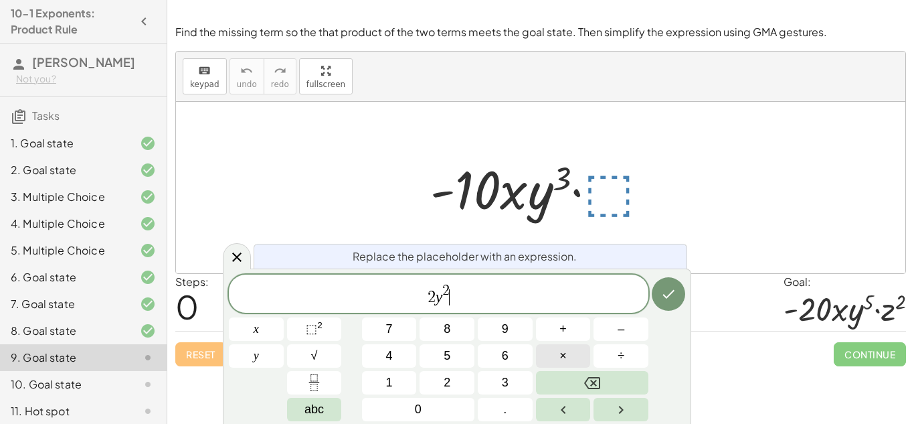
click at [562, 359] on span "×" at bounding box center [562, 356] width 7 height 18
click at [341, 327] on button "⬚ 2" at bounding box center [314, 328] width 55 height 23
click at [667, 294] on icon "Done" at bounding box center [668, 294] width 16 height 16
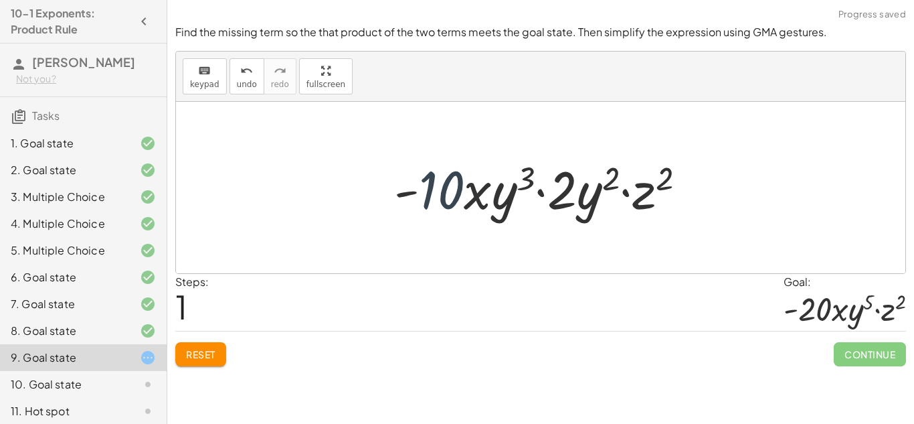
click at [441, 182] on div at bounding box center [545, 187] width 317 height 69
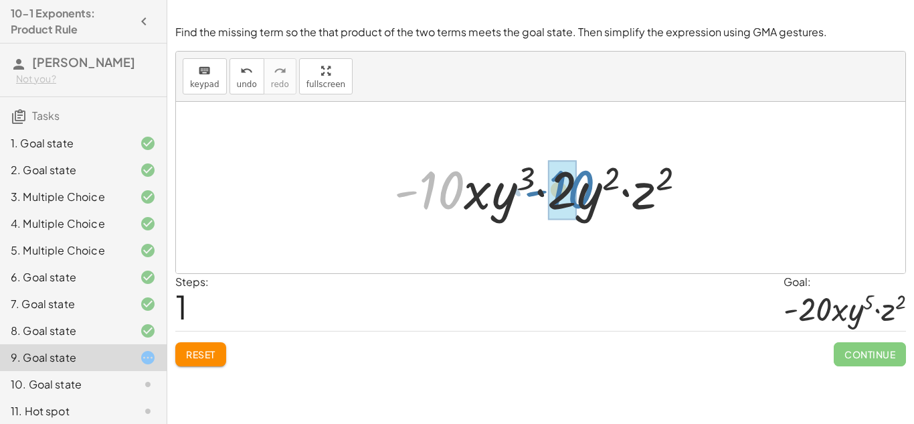
drag, startPoint x: 441, startPoint y: 182, endPoint x: 571, endPoint y: 182, distance: 130.5
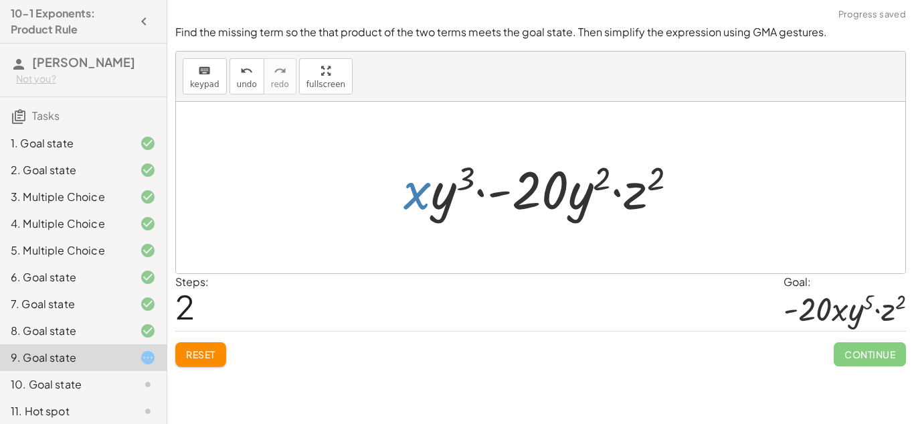
click at [420, 192] on div at bounding box center [546, 187] width 298 height 69
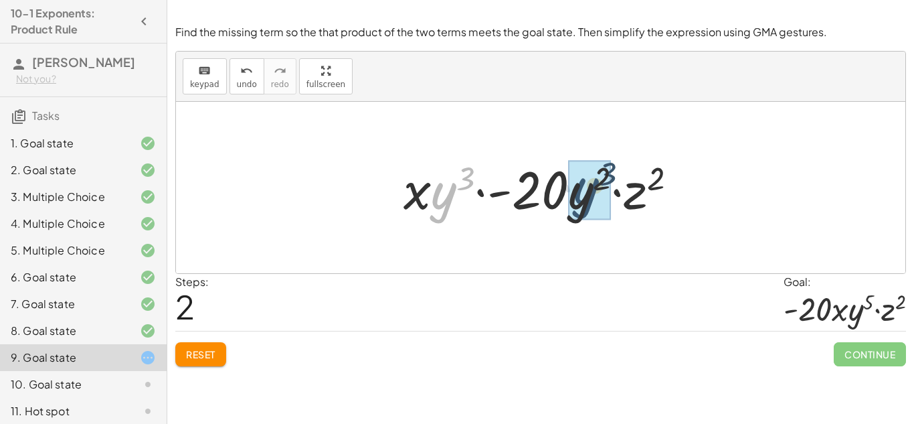
drag, startPoint x: 443, startPoint y: 199, endPoint x: 590, endPoint y: 198, distance: 147.2
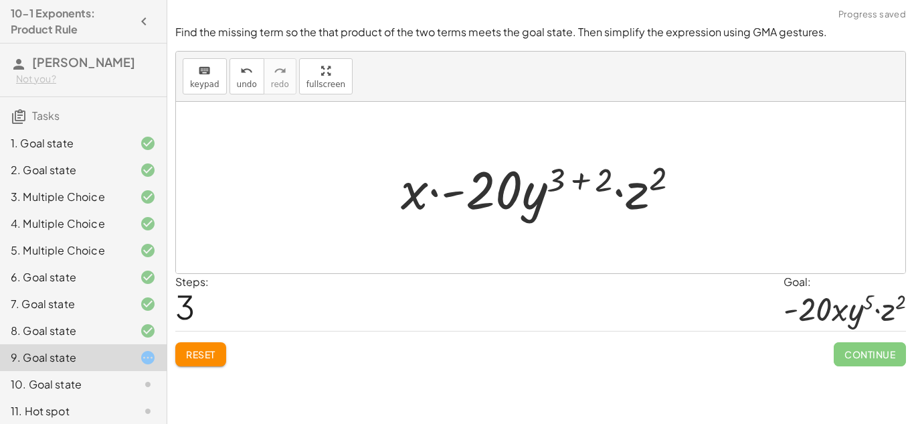
click at [586, 181] on div at bounding box center [545, 187] width 302 height 69
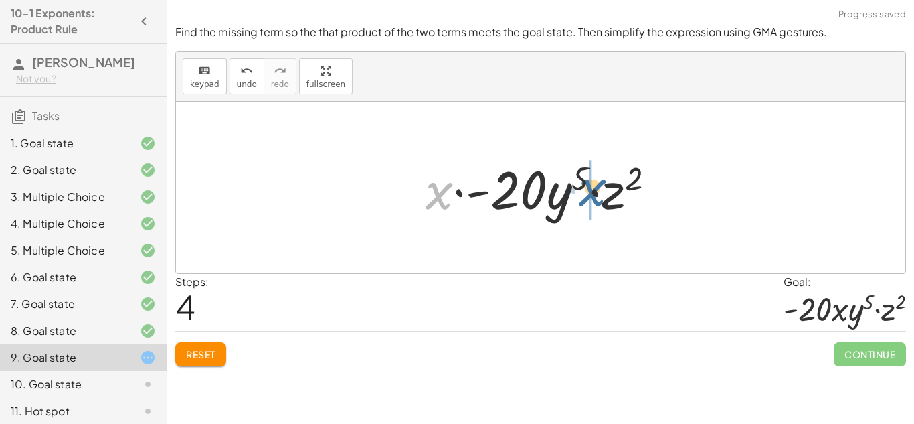
drag, startPoint x: 422, startPoint y: 201, endPoint x: 579, endPoint y: 200, distance: 157.3
click at [579, 200] on div at bounding box center [546, 187] width 254 height 69
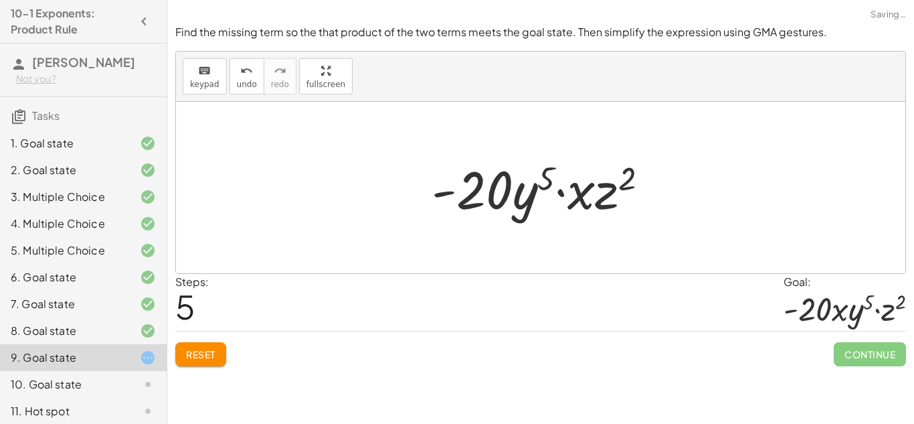
click at [562, 193] on div at bounding box center [546, 187] width 242 height 69
drag, startPoint x: 563, startPoint y: 193, endPoint x: 567, endPoint y: 215, distance: 22.4
click at [567, 215] on div at bounding box center [546, 187] width 242 height 69
drag, startPoint x: 574, startPoint y: 199, endPoint x: 503, endPoint y: 201, distance: 71.6
click at [503, 201] on div at bounding box center [546, 187] width 242 height 69
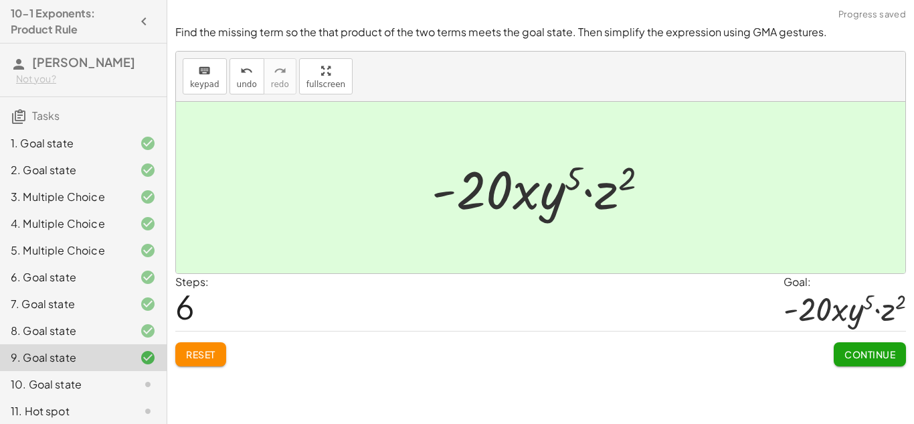
click at [841, 357] on button "Continue" at bounding box center [870, 354] width 72 height 24
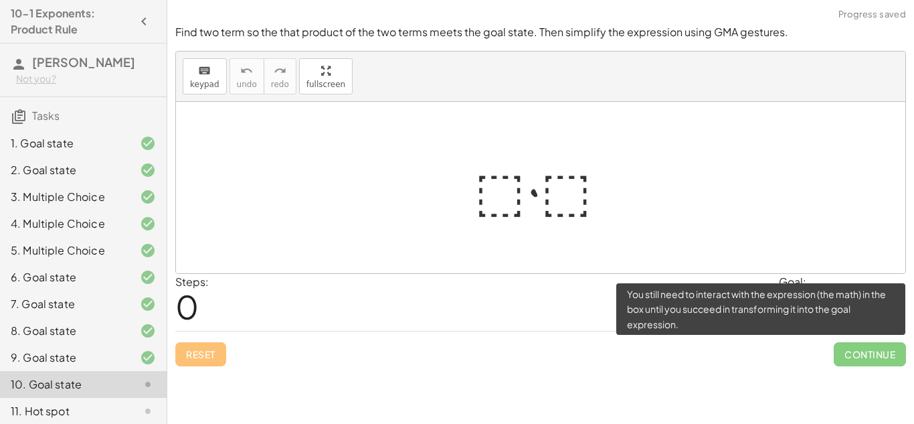
click at [841, 357] on span "Continue" at bounding box center [870, 354] width 72 height 24
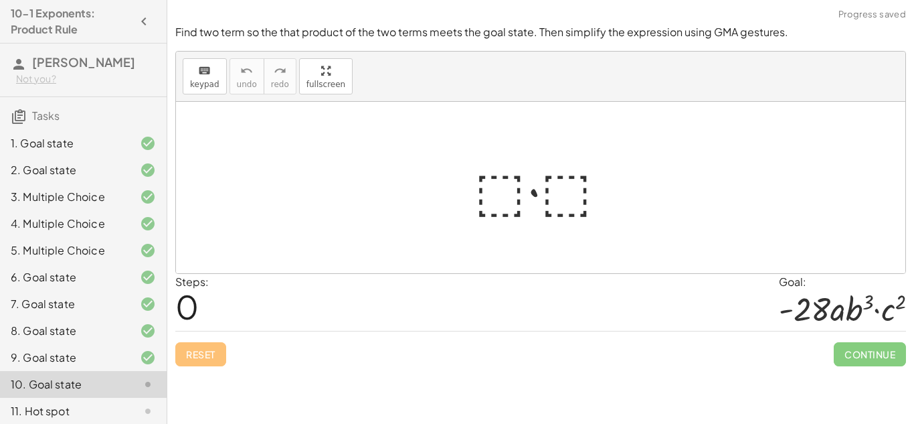
click at [499, 191] on div at bounding box center [546, 187] width 157 height 69
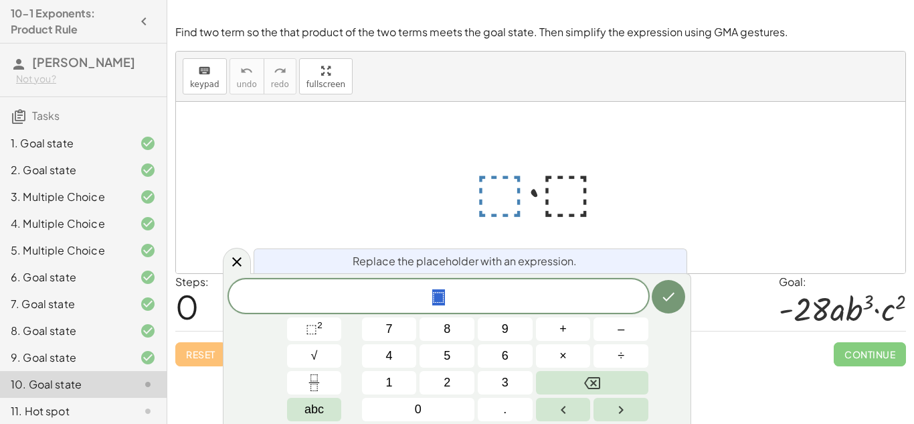
click at [454, 292] on span "⬚" at bounding box center [439, 297] width 420 height 19
click at [298, 324] on button "⬚ 2" at bounding box center [314, 328] width 55 height 23
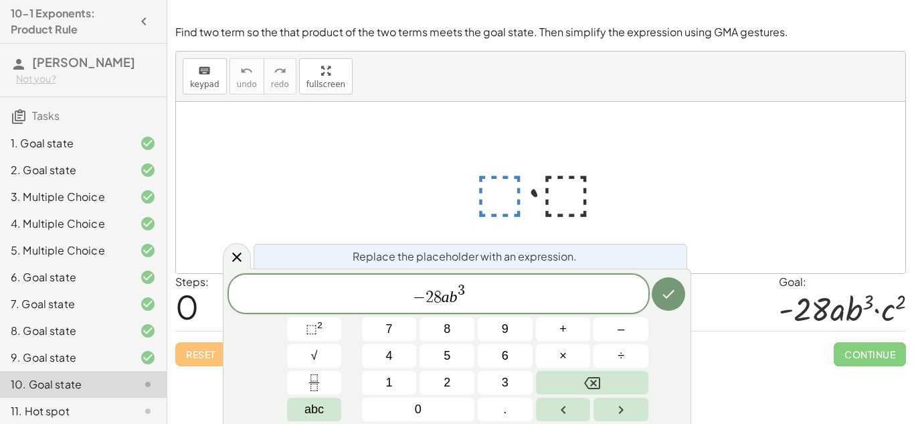
click at [508, 306] on div "− 2 8 a b 3 ​" at bounding box center [439, 293] width 420 height 38
click at [568, 359] on button "×" at bounding box center [563, 355] width 55 height 23
click at [678, 288] on button "Done" at bounding box center [668, 293] width 33 height 33
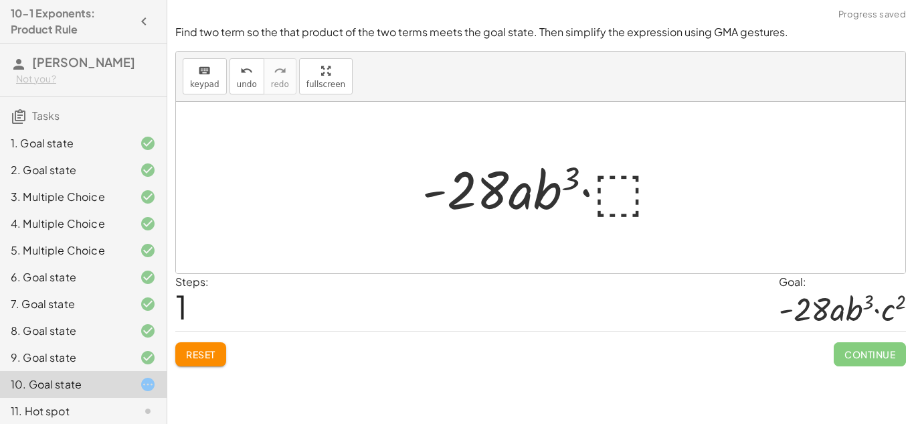
click at [622, 190] on div at bounding box center [546, 187] width 261 height 69
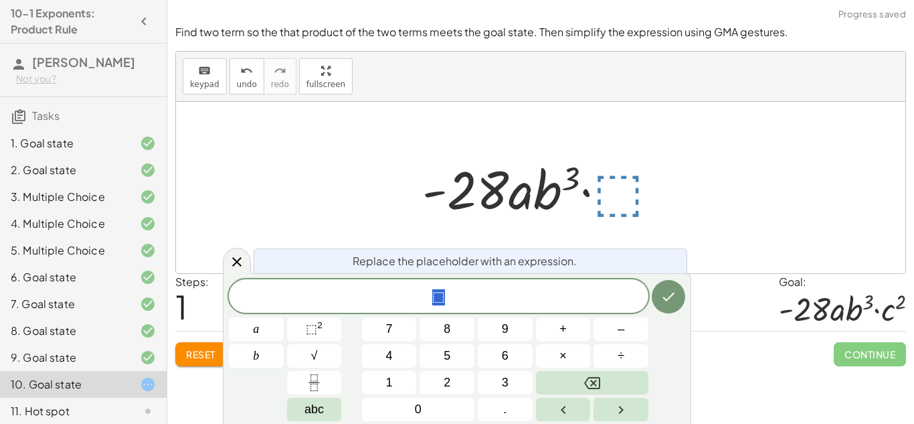
click at [606, 300] on span "⬚" at bounding box center [439, 297] width 420 height 19
click at [321, 323] on sup "2" at bounding box center [319, 325] width 5 height 10
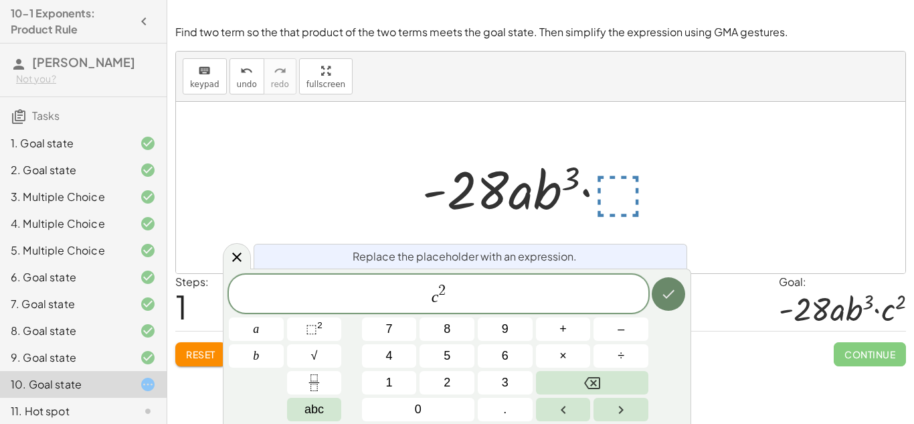
click at [681, 295] on button "Done" at bounding box center [668, 293] width 33 height 33
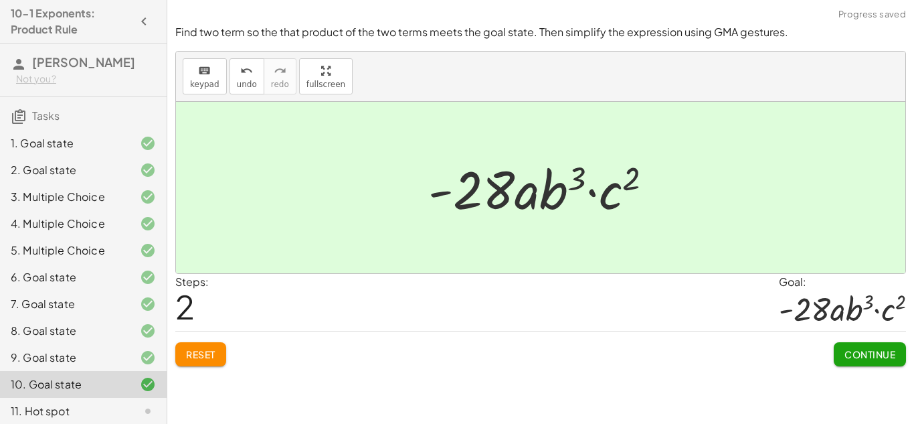
click at [867, 357] on span "Continue" at bounding box center [870, 354] width 51 height 12
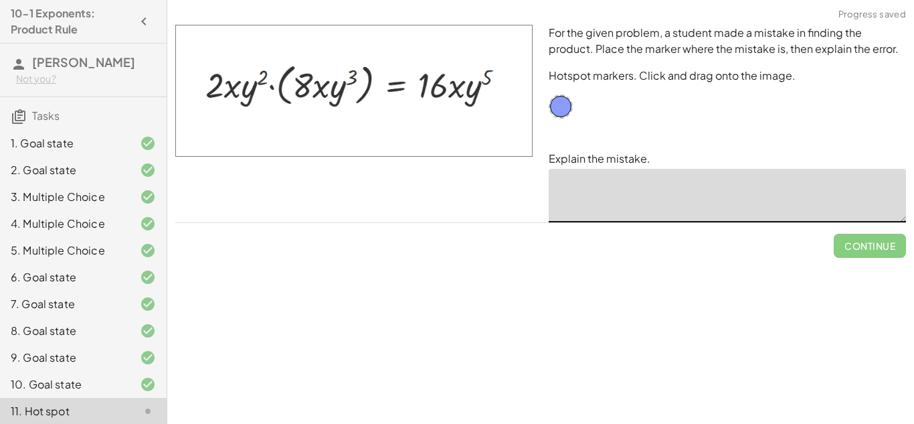
click at [630, 193] on textarea at bounding box center [727, 196] width 357 height 54
click at [641, 211] on textarea at bounding box center [727, 196] width 357 height 54
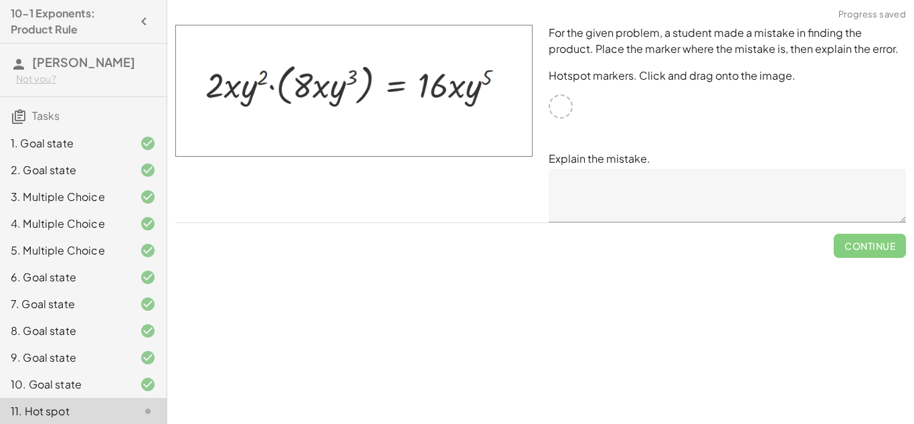
click at [559, 108] on div at bounding box center [561, 106] width 24 height 24
drag, startPoint x: 559, startPoint y: 100, endPoint x: 231, endPoint y: 84, distance: 329.0
click at [620, 207] on textarea at bounding box center [727, 196] width 357 height 54
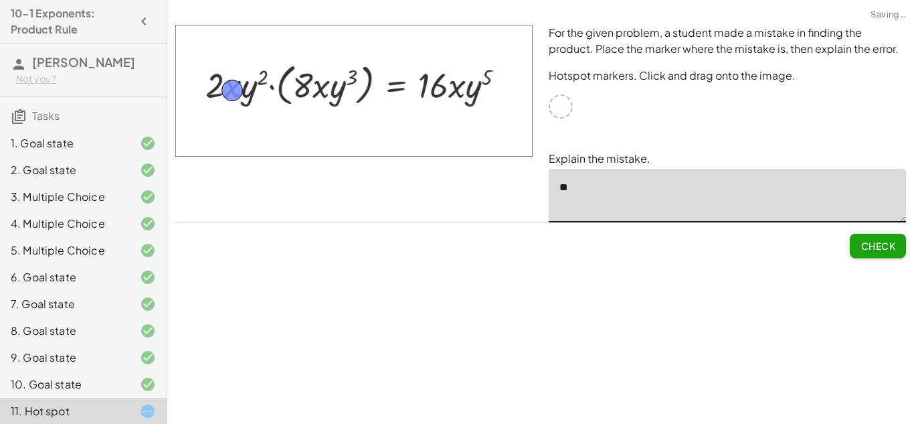
type textarea "*"
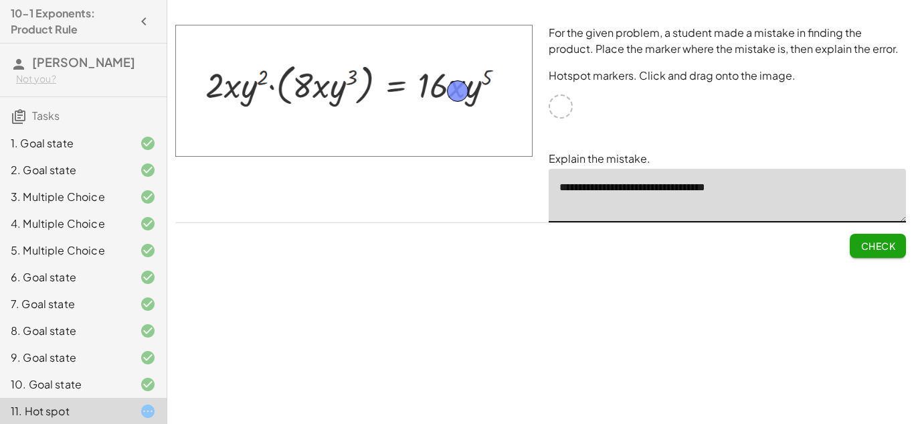
drag, startPoint x: 229, startPoint y: 86, endPoint x: 454, endPoint y: 86, distance: 225.5
click at [781, 189] on textarea "**********" at bounding box center [727, 196] width 357 height 54
type textarea "*"
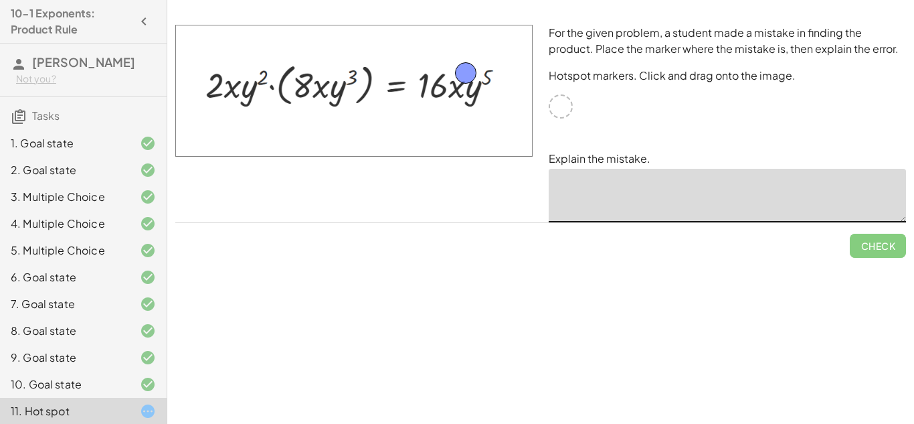
drag, startPoint x: 454, startPoint y: 84, endPoint x: 462, endPoint y: 66, distance: 19.8
click at [647, 191] on textarea at bounding box center [727, 196] width 357 height 54
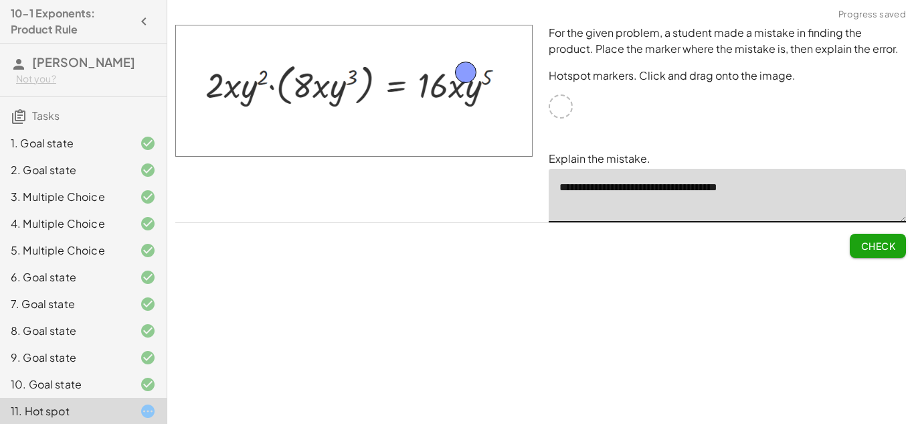
click at [731, 191] on textarea "**********" at bounding box center [727, 196] width 357 height 54
click at [737, 191] on textarea "**********" at bounding box center [727, 196] width 357 height 54
type textarea "**********"
click at [869, 247] on span "Check" at bounding box center [878, 246] width 35 height 12
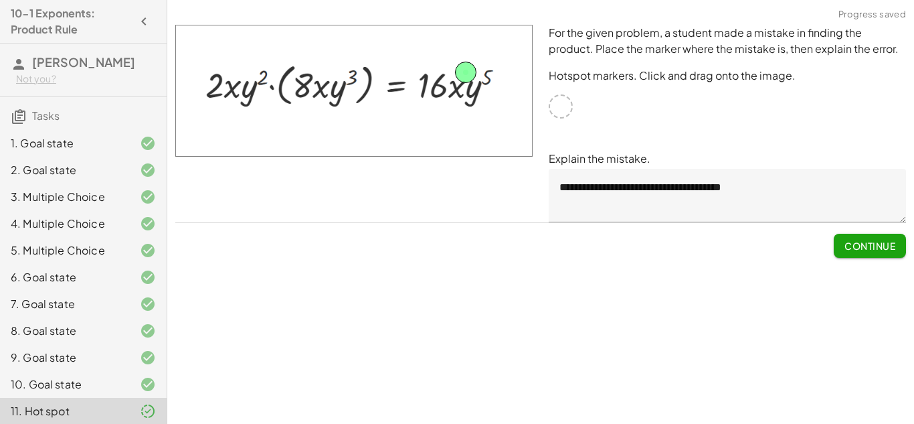
click at [869, 247] on span "Continue" at bounding box center [870, 246] width 51 height 12
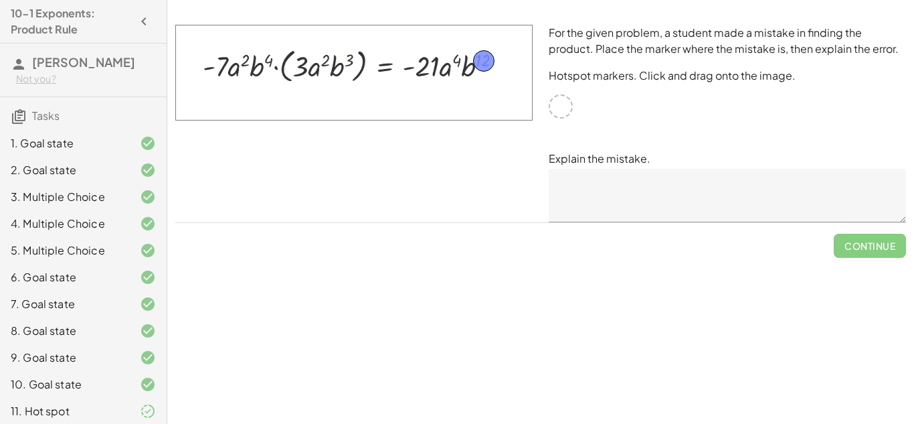
drag, startPoint x: 559, startPoint y: 104, endPoint x: 482, endPoint y: 58, distance: 89.4
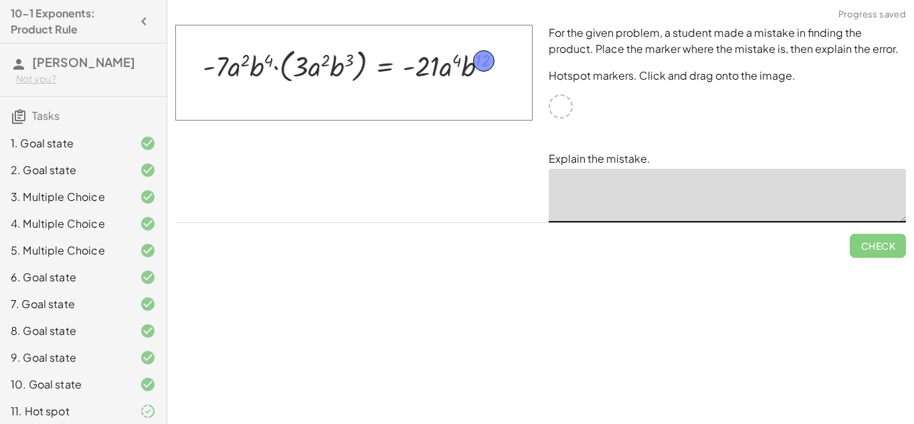
click at [602, 200] on textarea at bounding box center [727, 196] width 357 height 54
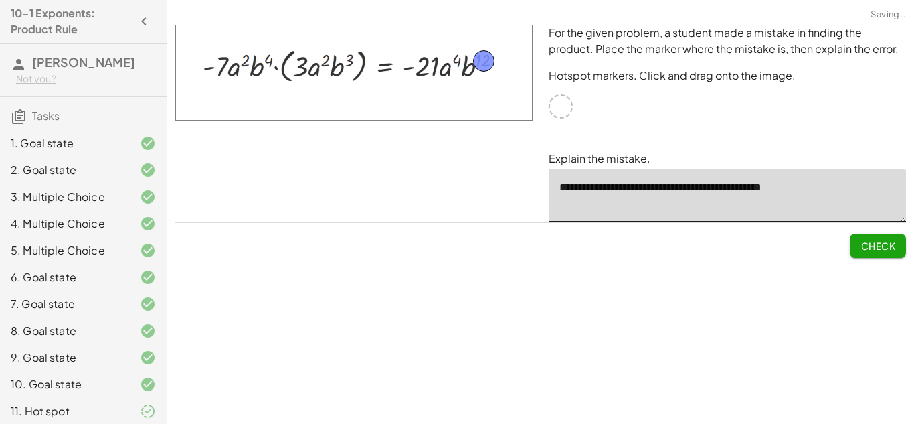
type textarea "**********"
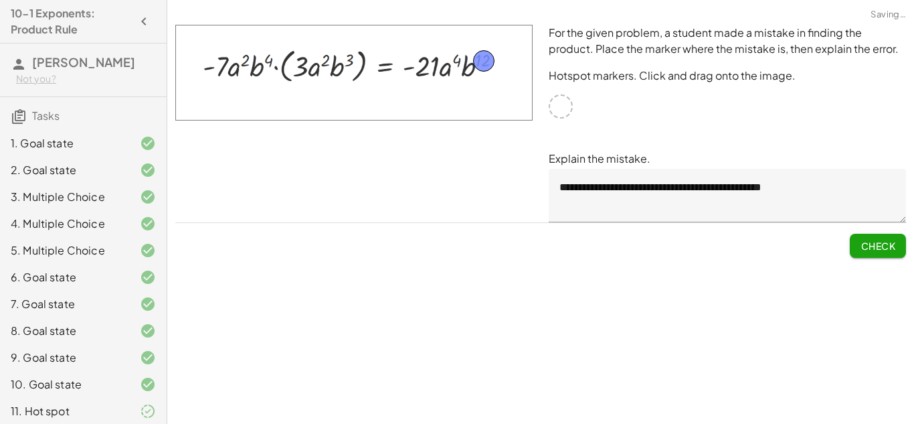
click at [880, 246] on span "Check" at bounding box center [878, 246] width 35 height 12
click at [880, 246] on span "Continue" at bounding box center [870, 246] width 51 height 12
